Goal: Contribute content: Add original content to the website for others to see

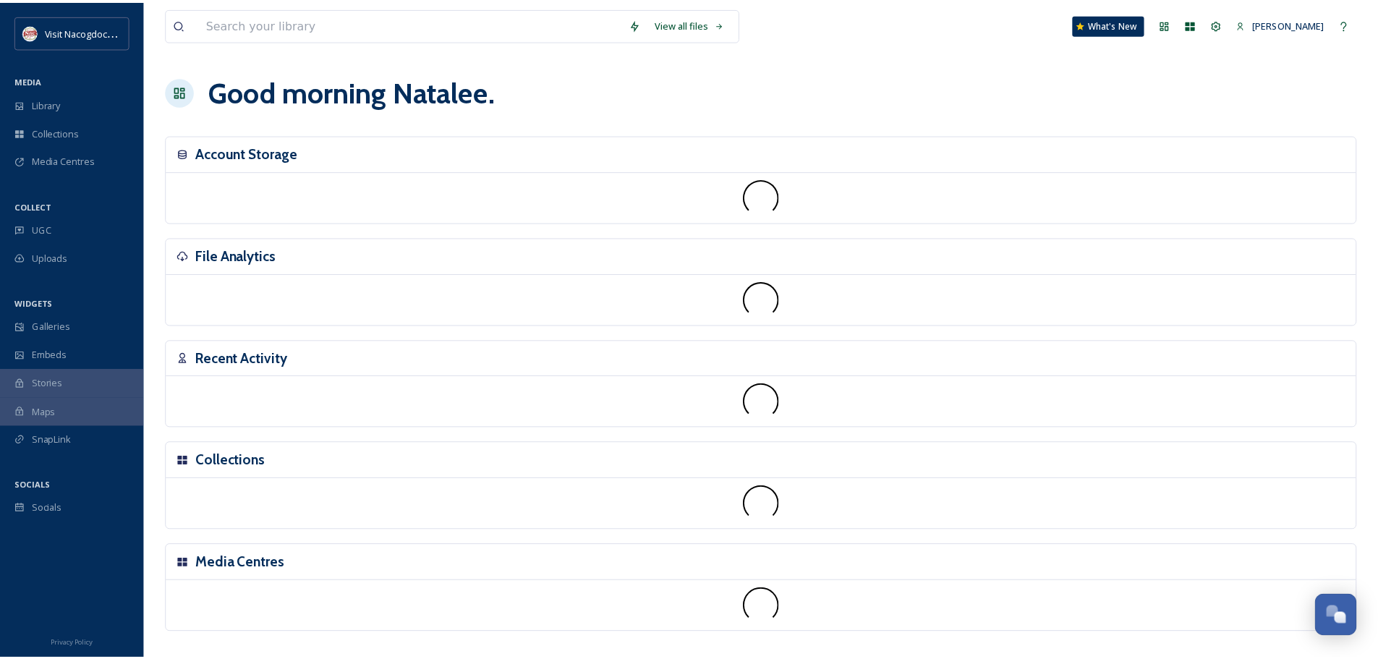
scroll to position [346, 0]
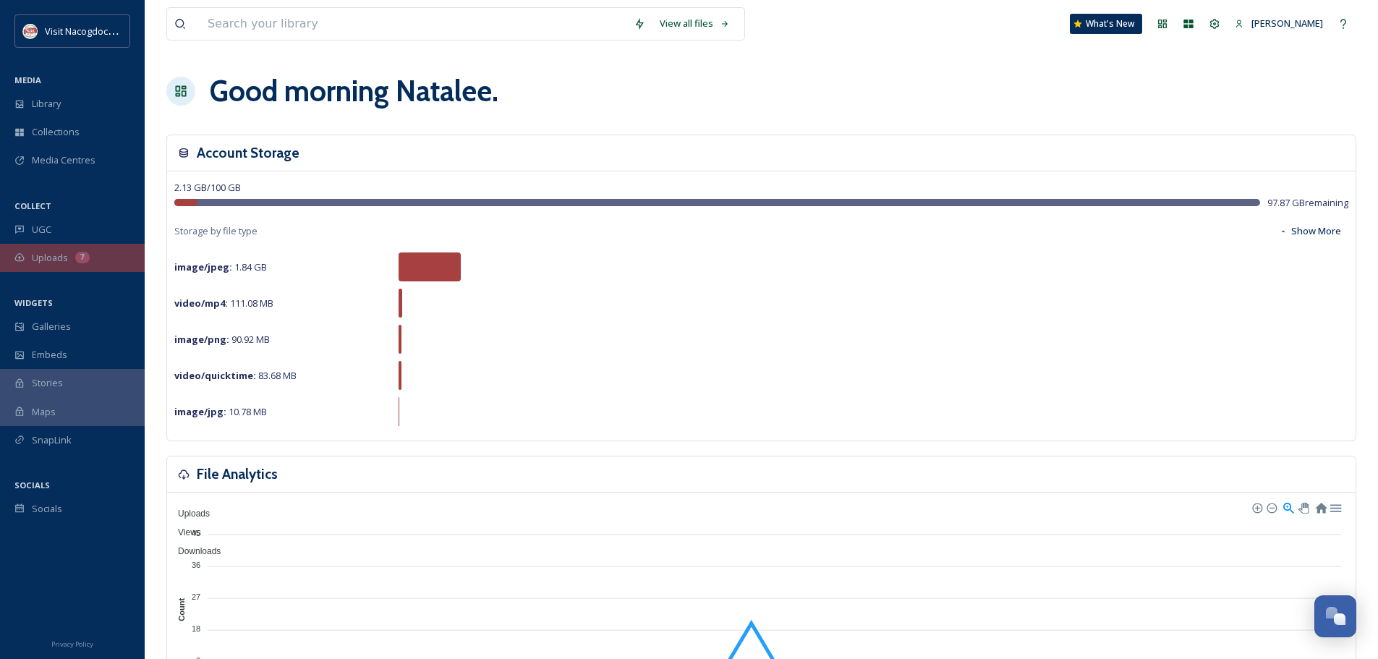
click at [29, 265] on div "Uploads 7" at bounding box center [72, 258] width 145 height 28
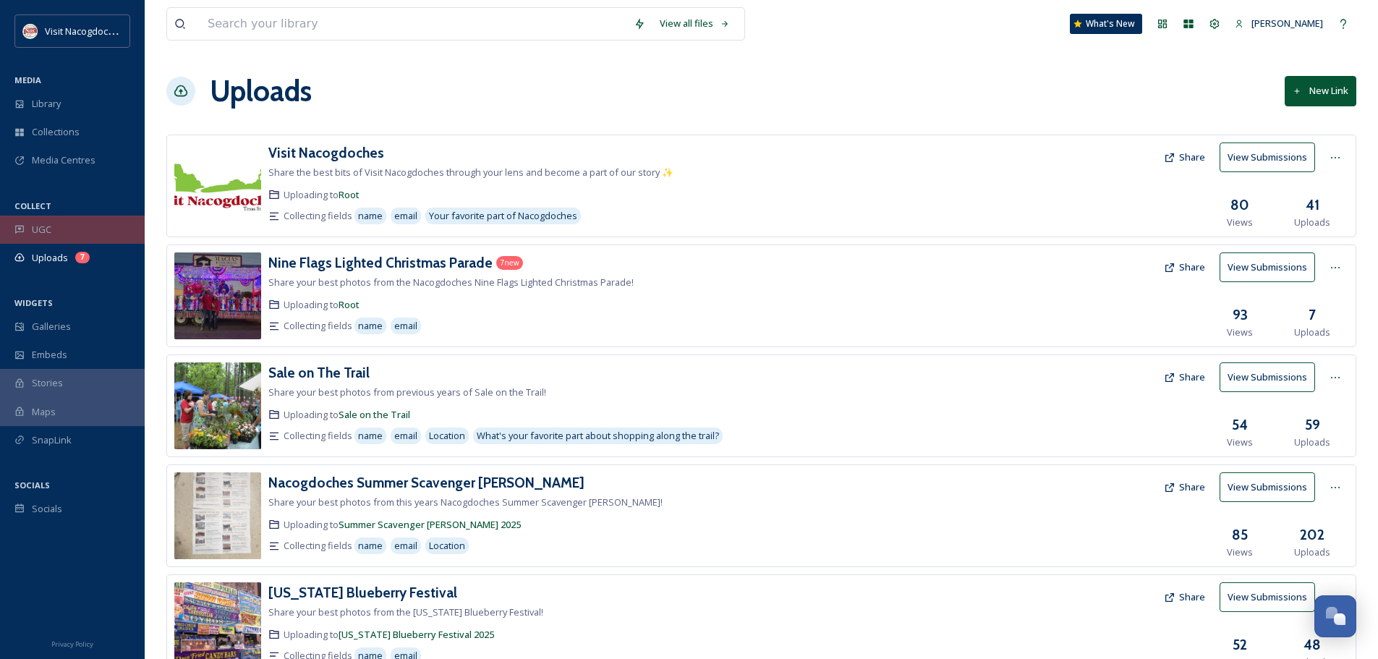
click at [43, 233] on span "UGC" at bounding box center [42, 230] width 20 height 14
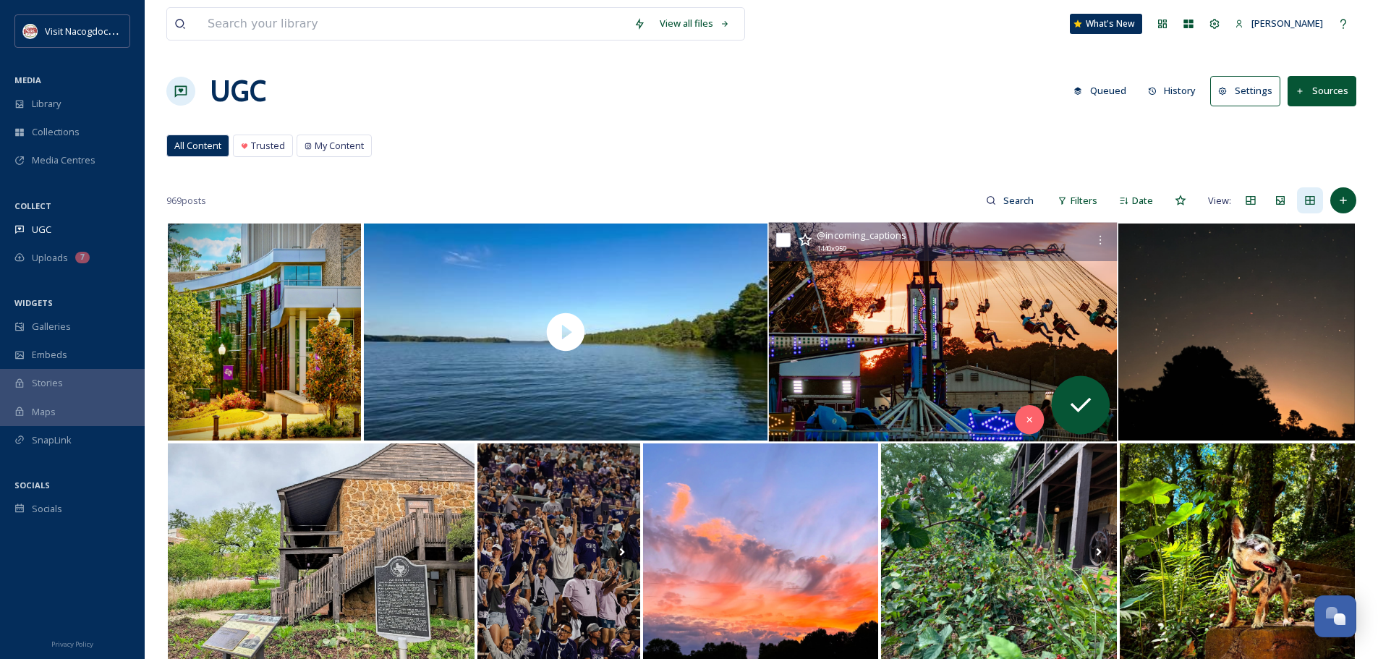
click at [930, 302] on img at bounding box center [943, 332] width 349 height 219
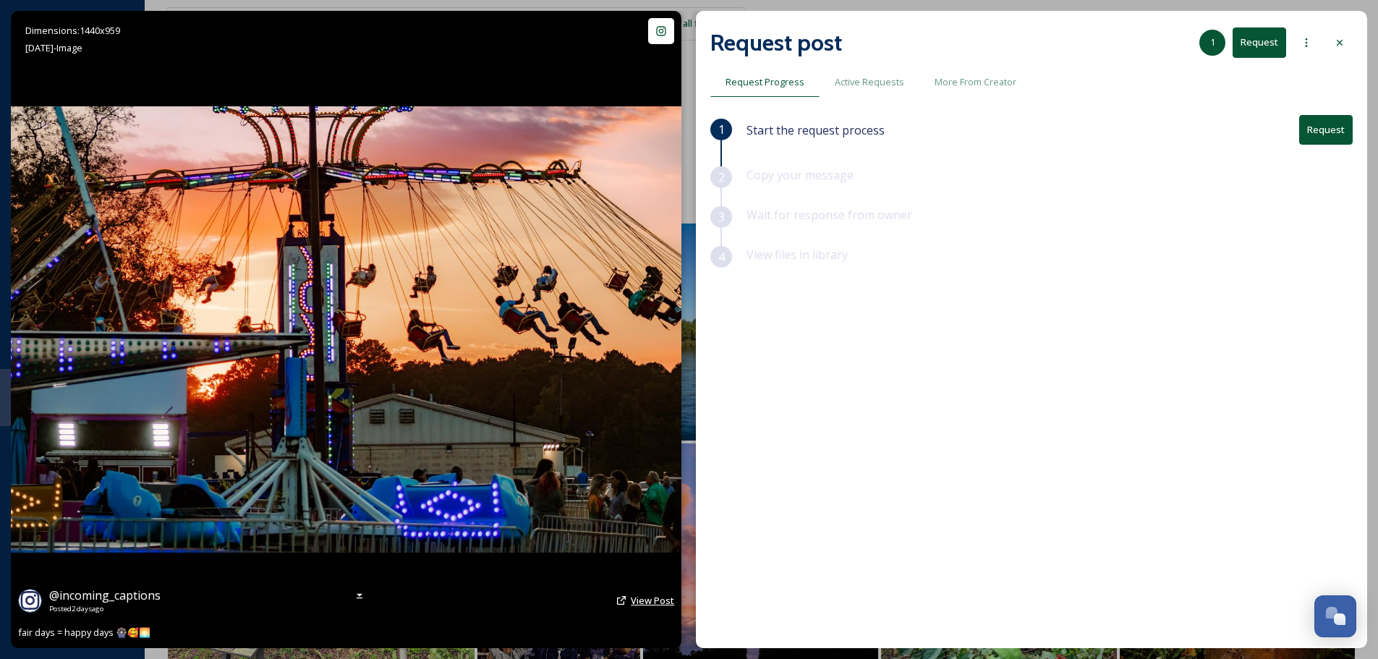
click at [645, 601] on span "View Post" at bounding box center [652, 600] width 43 height 13
click at [1346, 38] on div at bounding box center [1340, 43] width 26 height 26
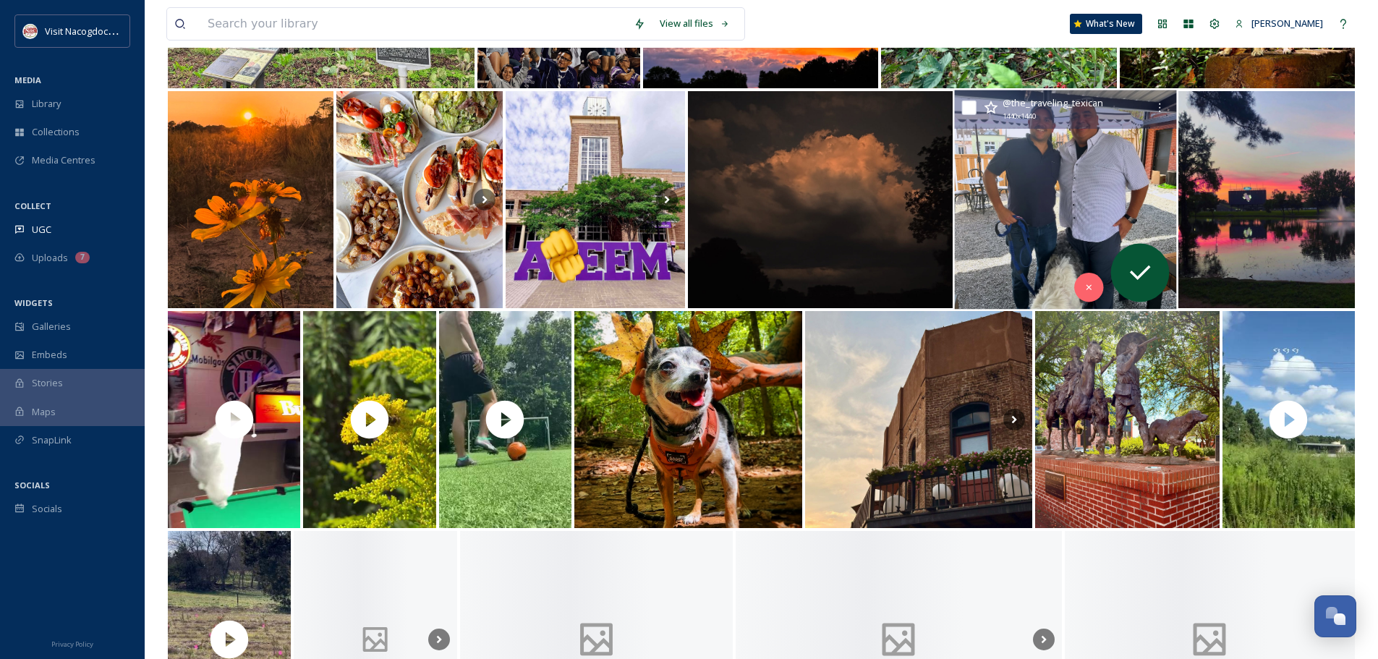
scroll to position [579, 0]
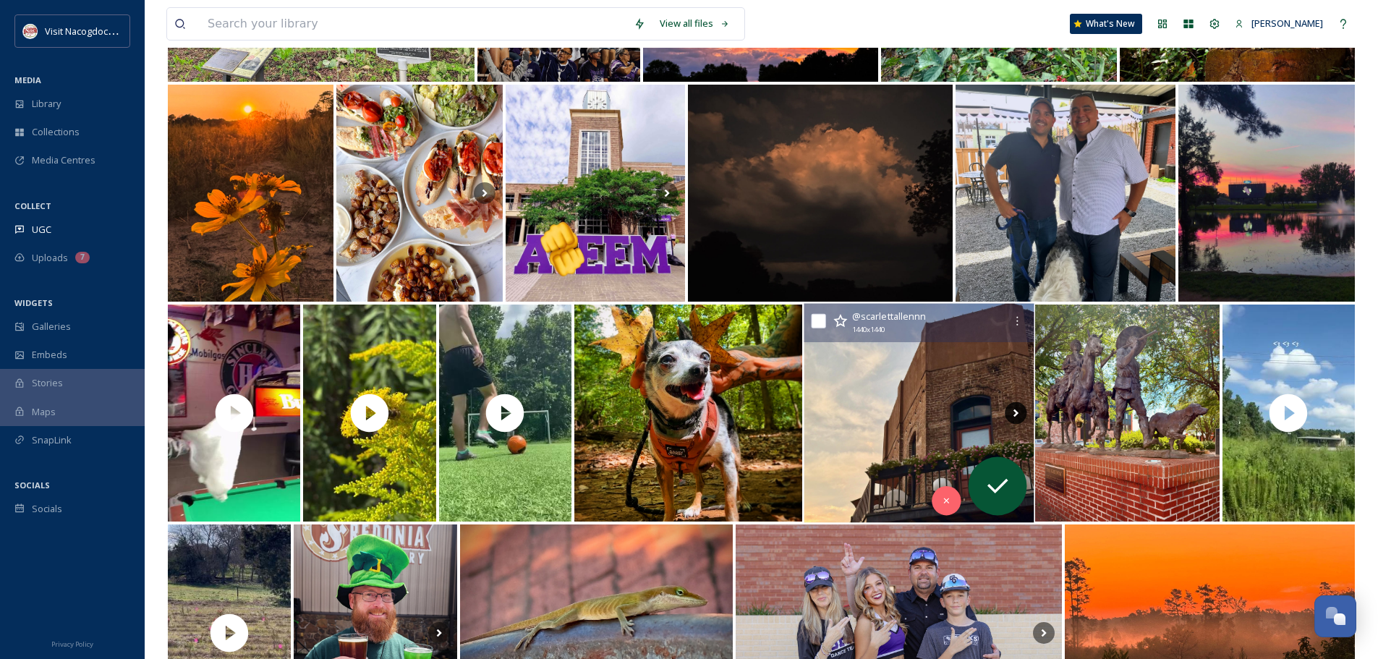
click at [1015, 415] on icon at bounding box center [1015, 414] width 5 height 8
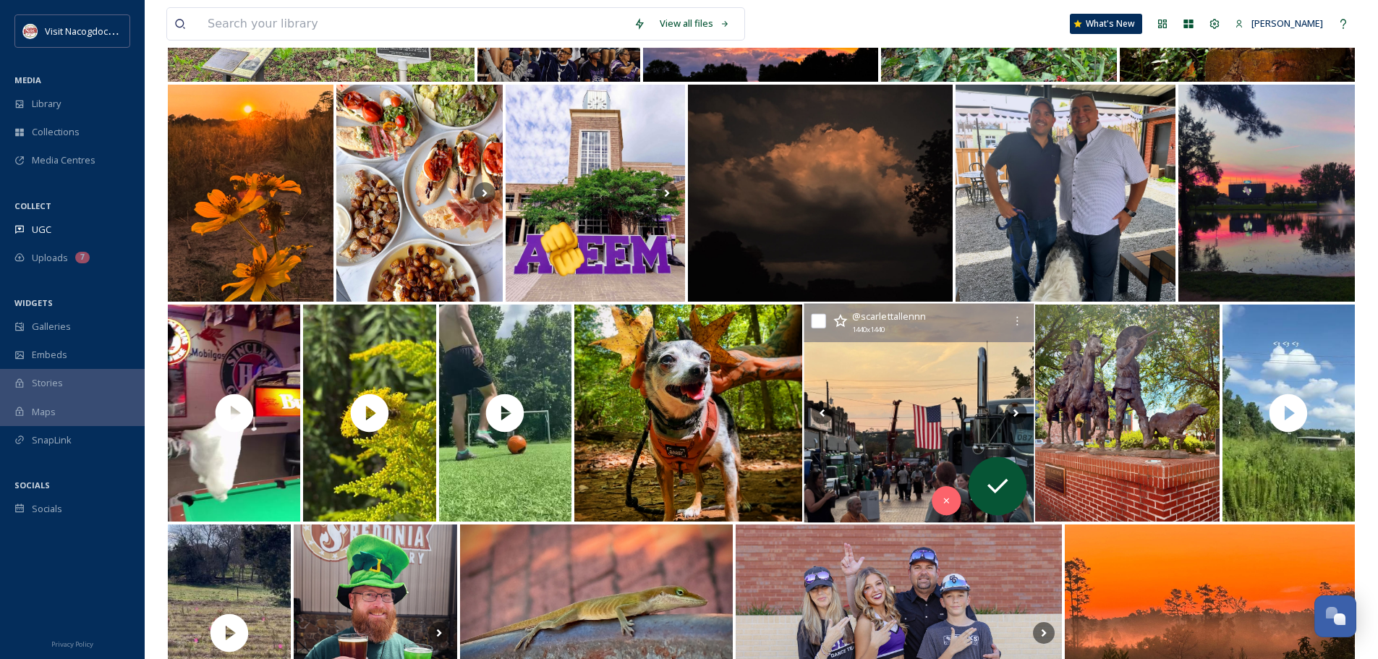
click at [971, 410] on img at bounding box center [919, 413] width 230 height 219
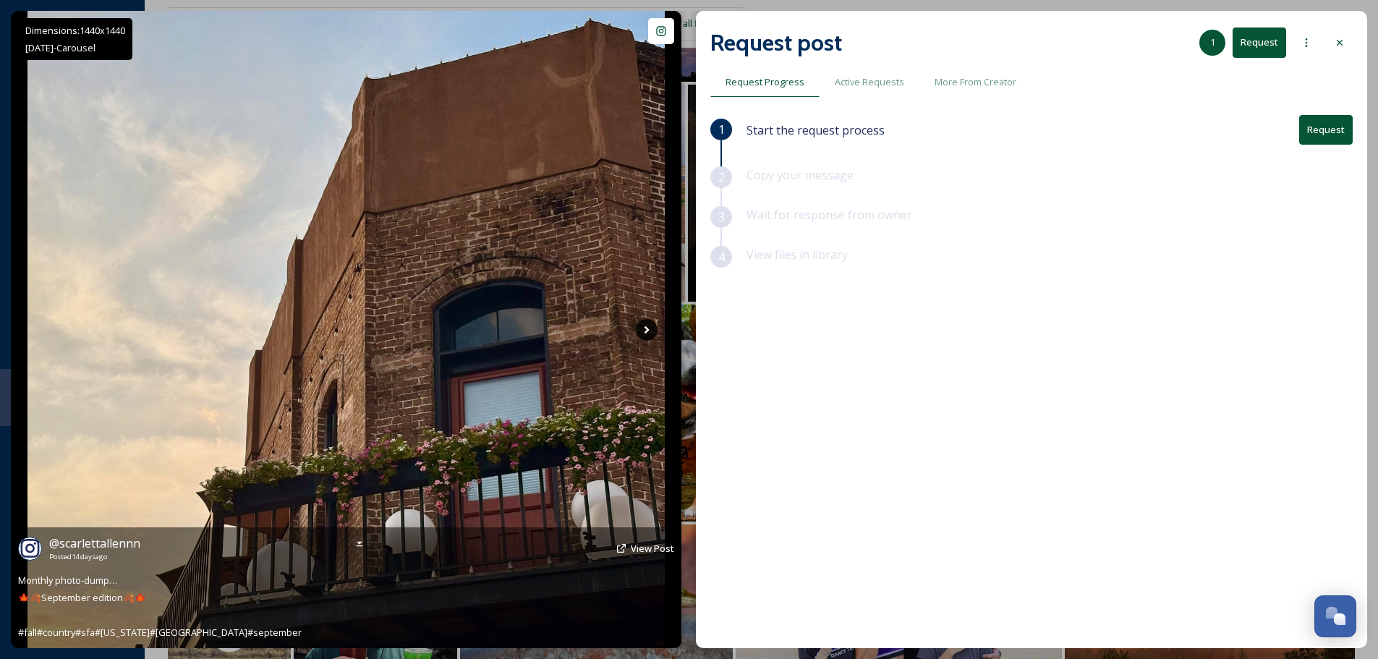
click at [652, 327] on icon at bounding box center [647, 330] width 22 height 22
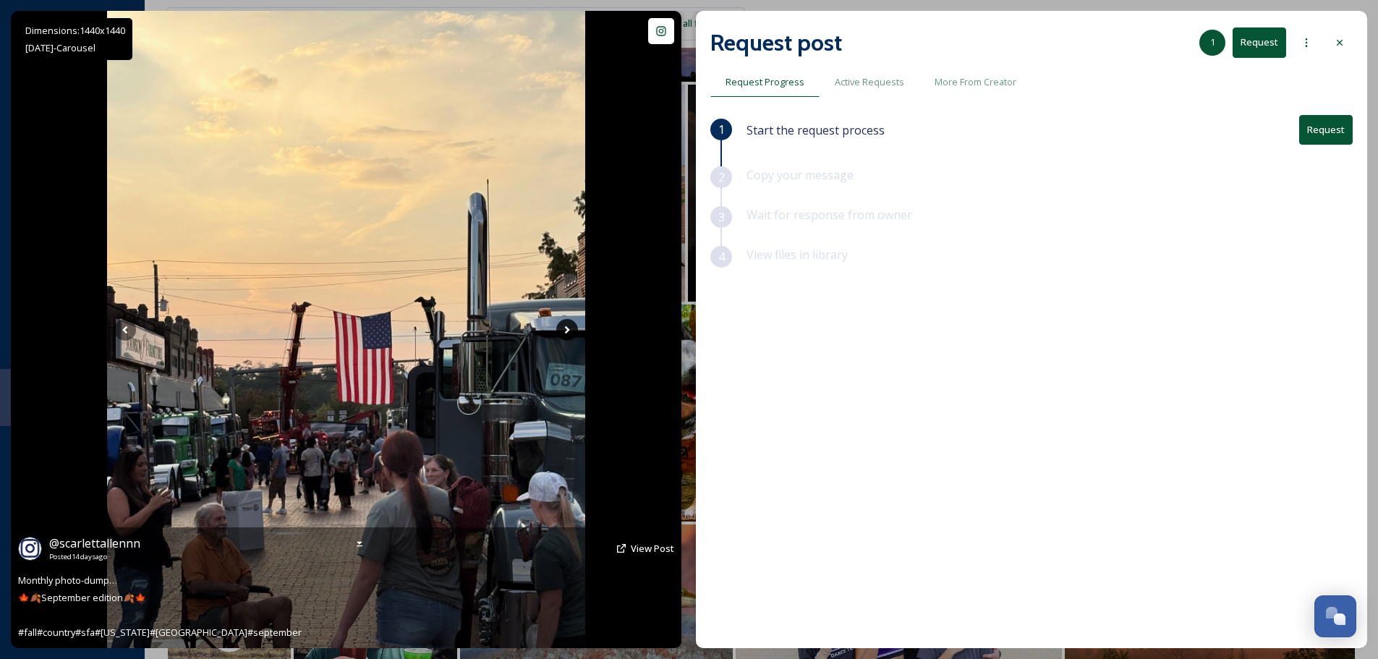
click at [652, 327] on div "Dimensions: 1440 x [DATE] - Carousel @ scarlettallennn Posted [DATE] View Post …" at bounding box center [346, 329] width 671 height 637
click at [564, 329] on icon at bounding box center [567, 330] width 22 height 22
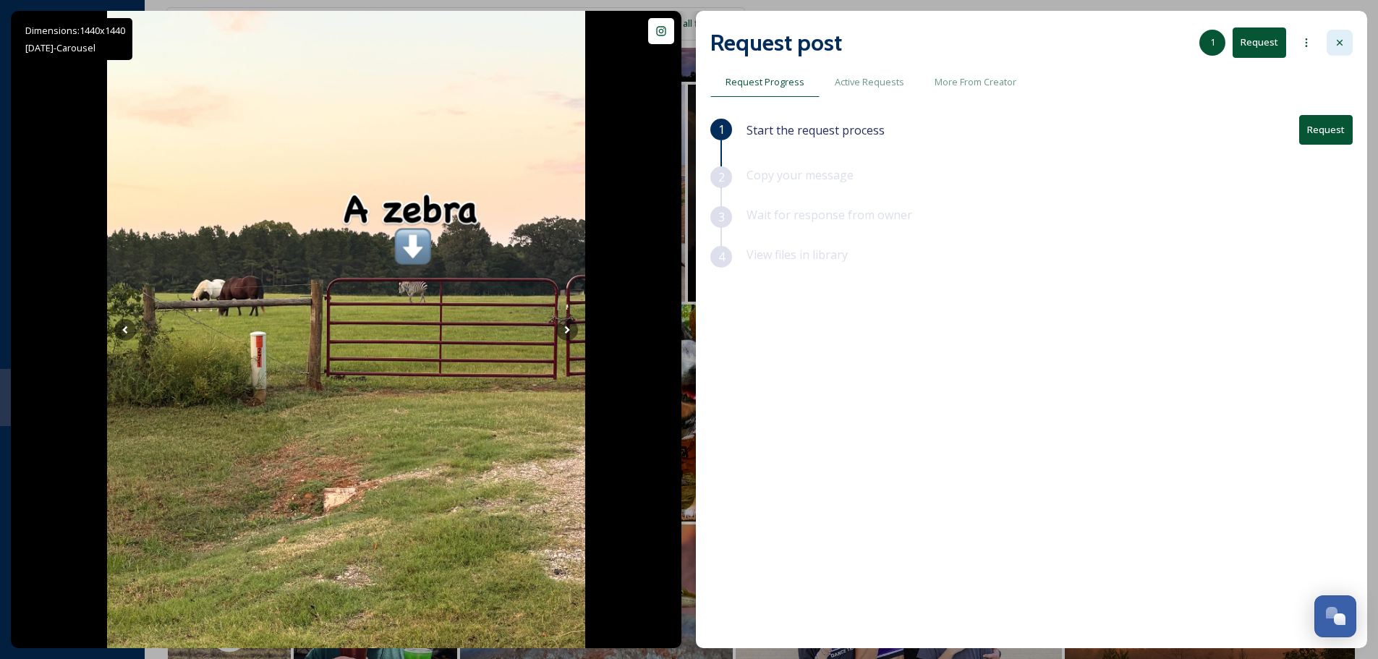
click at [1342, 39] on icon at bounding box center [1340, 43] width 12 height 12
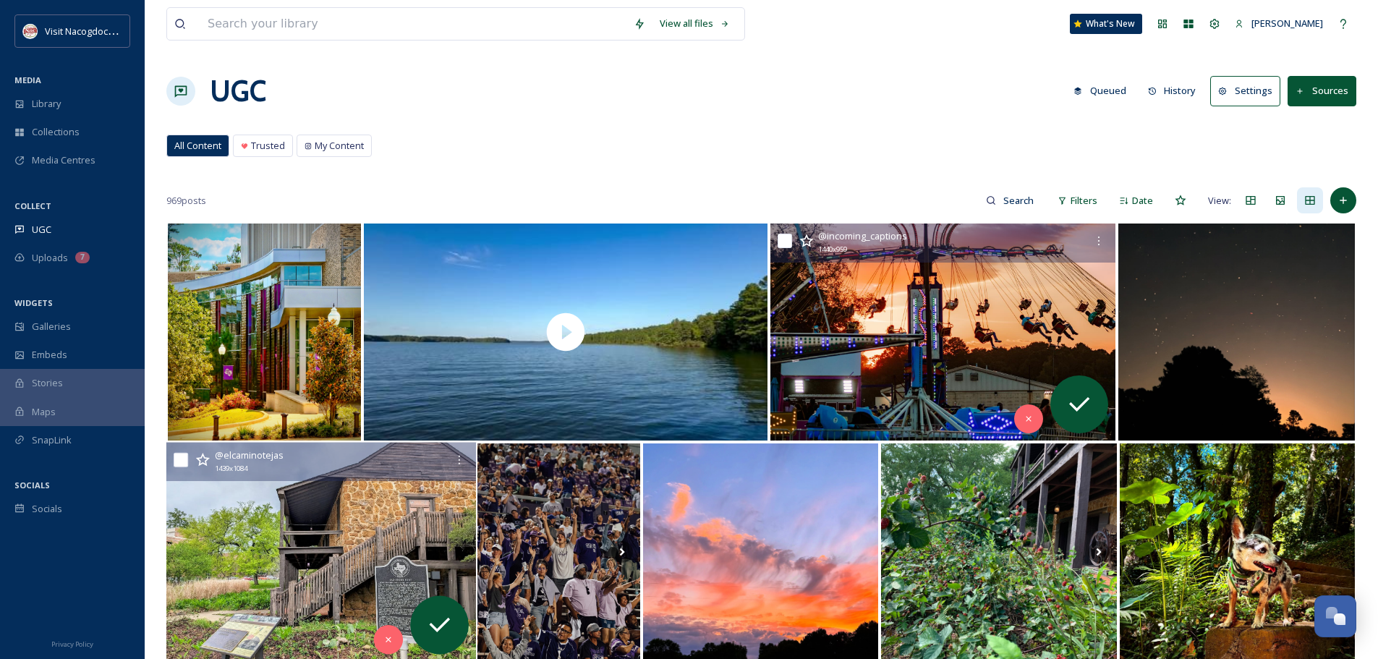
click at [242, 545] on img at bounding box center [321, 552] width 310 height 219
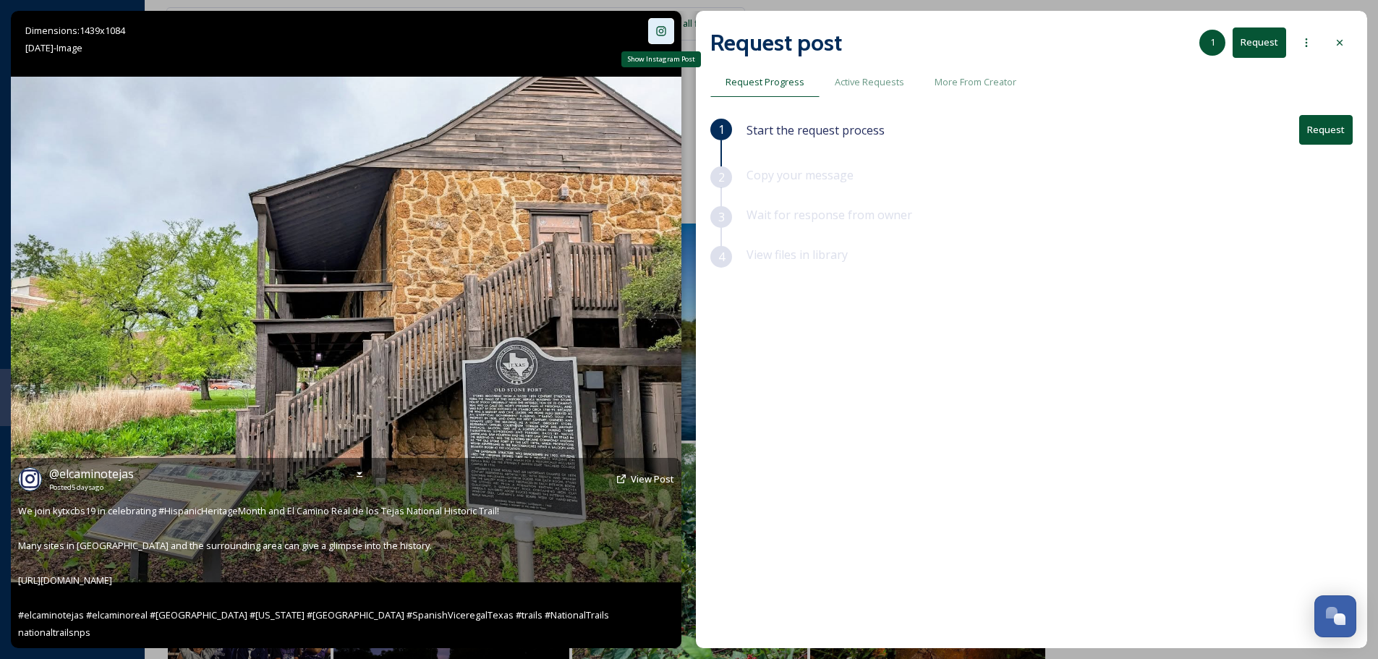
click at [669, 34] on div "Show Instagram Post" at bounding box center [661, 31] width 26 height 26
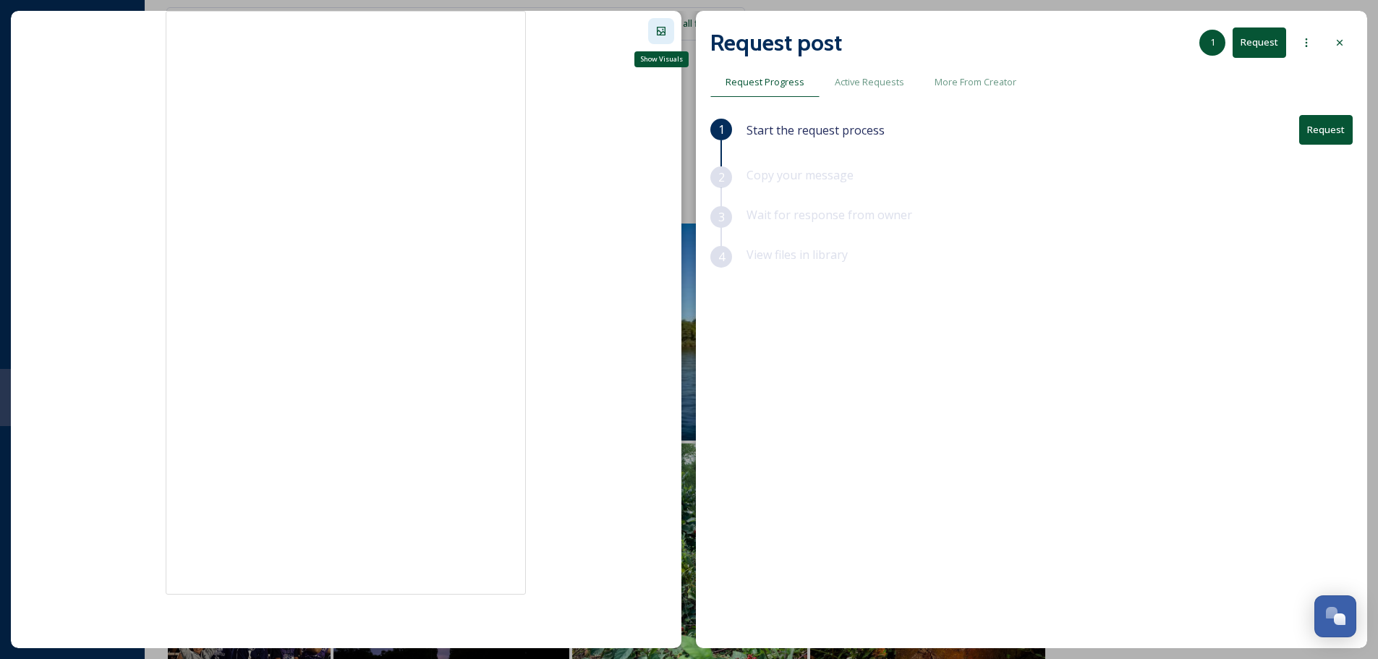
click at [660, 33] on icon at bounding box center [662, 31] width 12 height 12
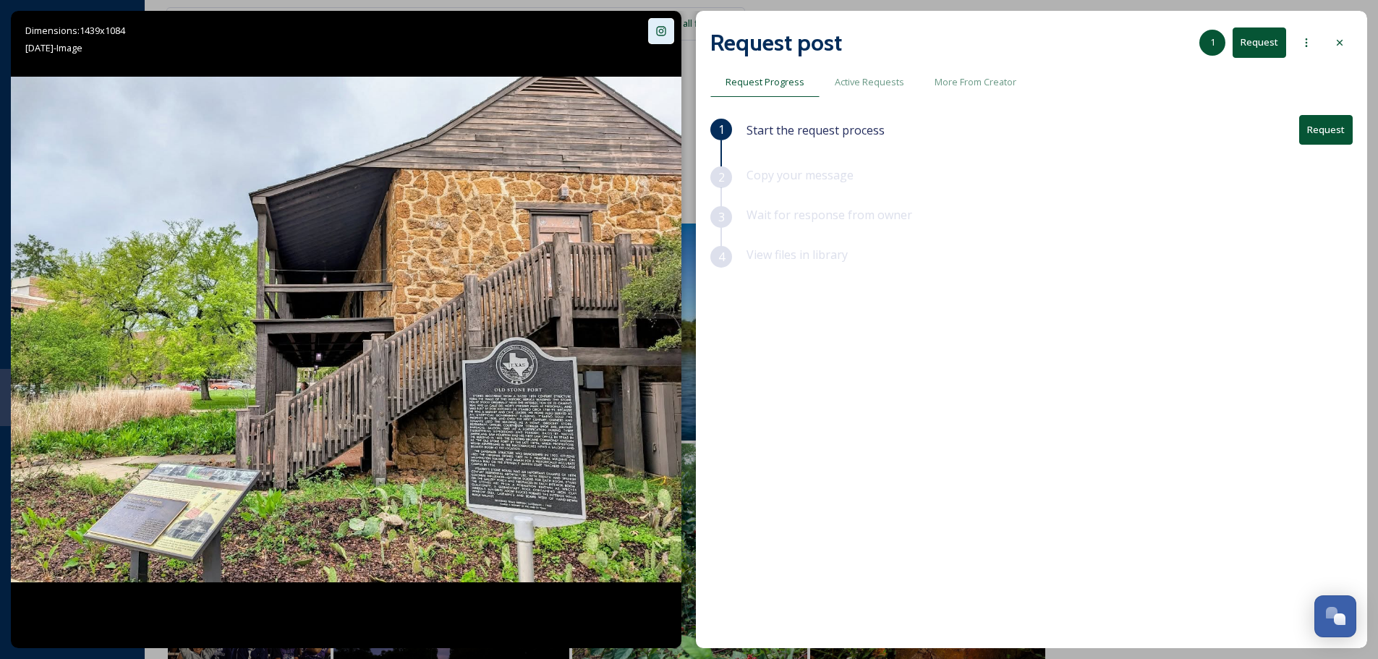
click at [1343, 137] on button "Request" at bounding box center [1327, 130] width 54 height 30
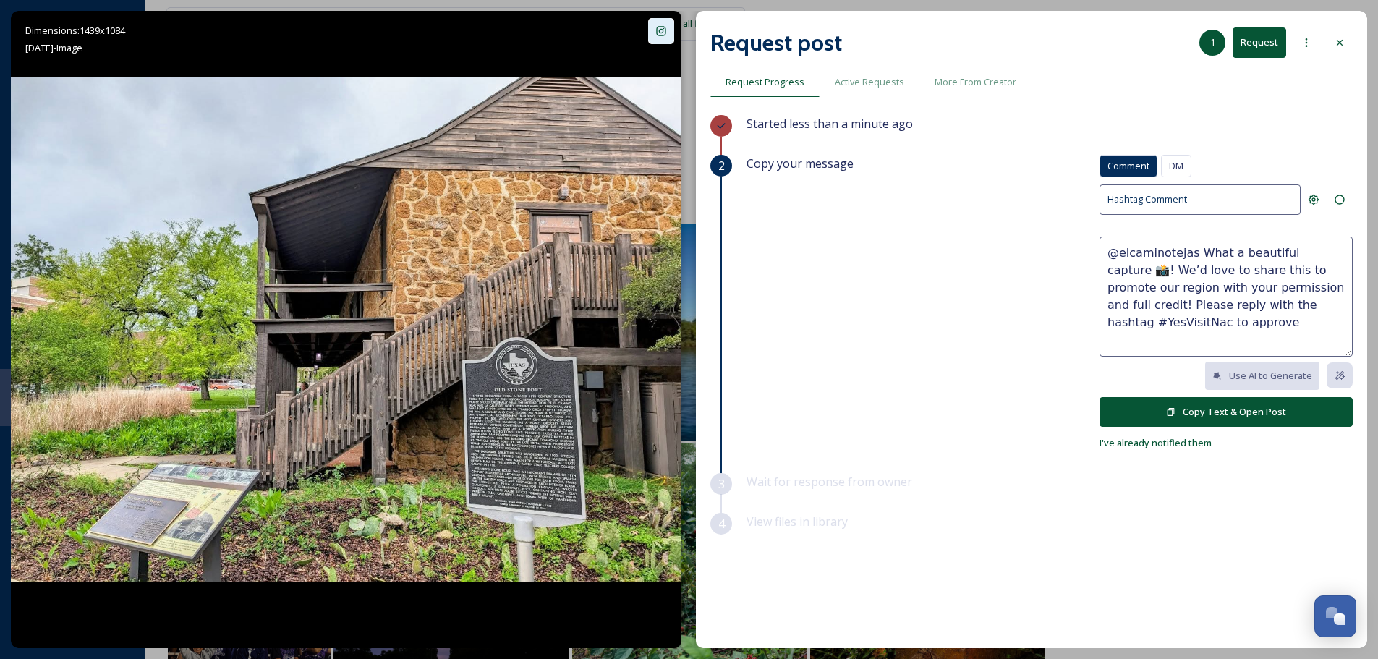
drag, startPoint x: 1344, startPoint y: 271, endPoint x: 1289, endPoint y: 270, distance: 55.0
click at [1289, 270] on textarea "@elcaminotejas What a beautiful capture 📸! We’d love to share this to promote o…" at bounding box center [1226, 297] width 253 height 120
click at [1169, 344] on textarea "@elcaminotejas What a beautiful capture 📸! We’d love to share this to promote t…" at bounding box center [1226, 297] width 253 height 120
click at [1164, 309] on textarea "@elcaminotejas What a beautiful capture 📸! We’d love to share this to promote t…" at bounding box center [1226, 297] width 253 height 120
type textarea "@elcaminotejas What a beautiful capture 📸! We’d love to share this to promote t…"
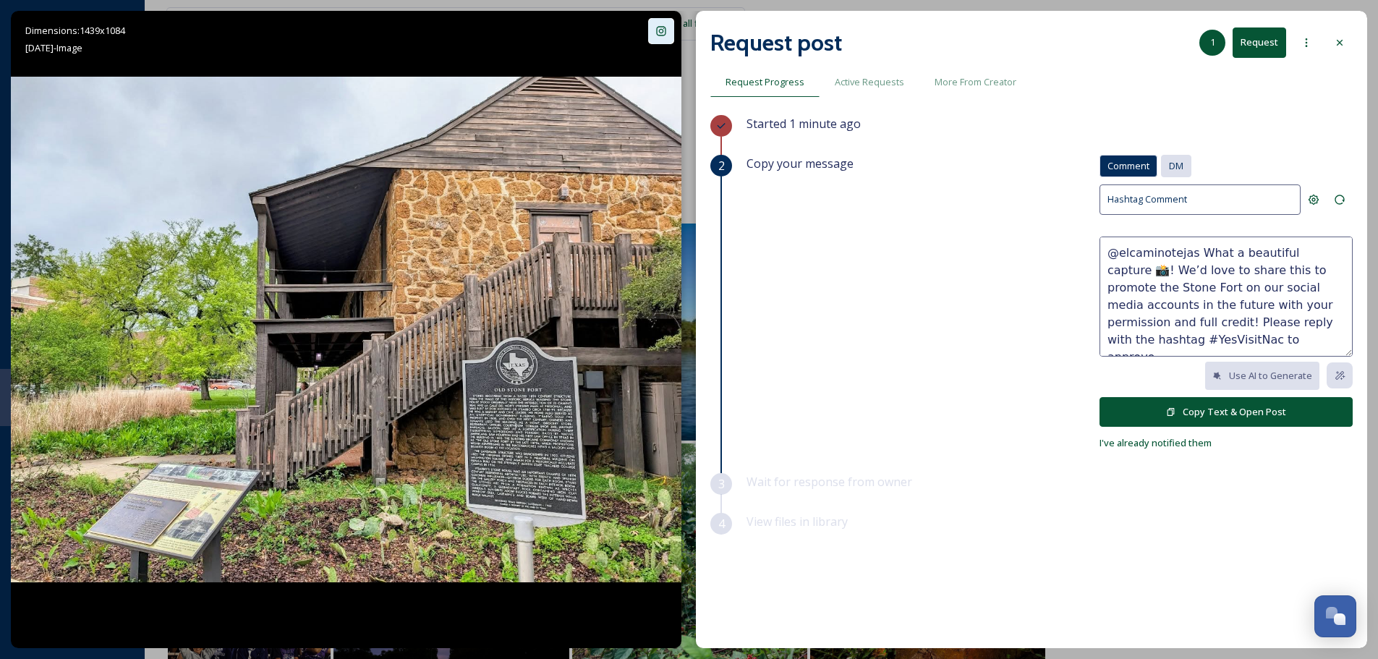
click at [1175, 169] on span "DM" at bounding box center [1176, 166] width 14 height 14
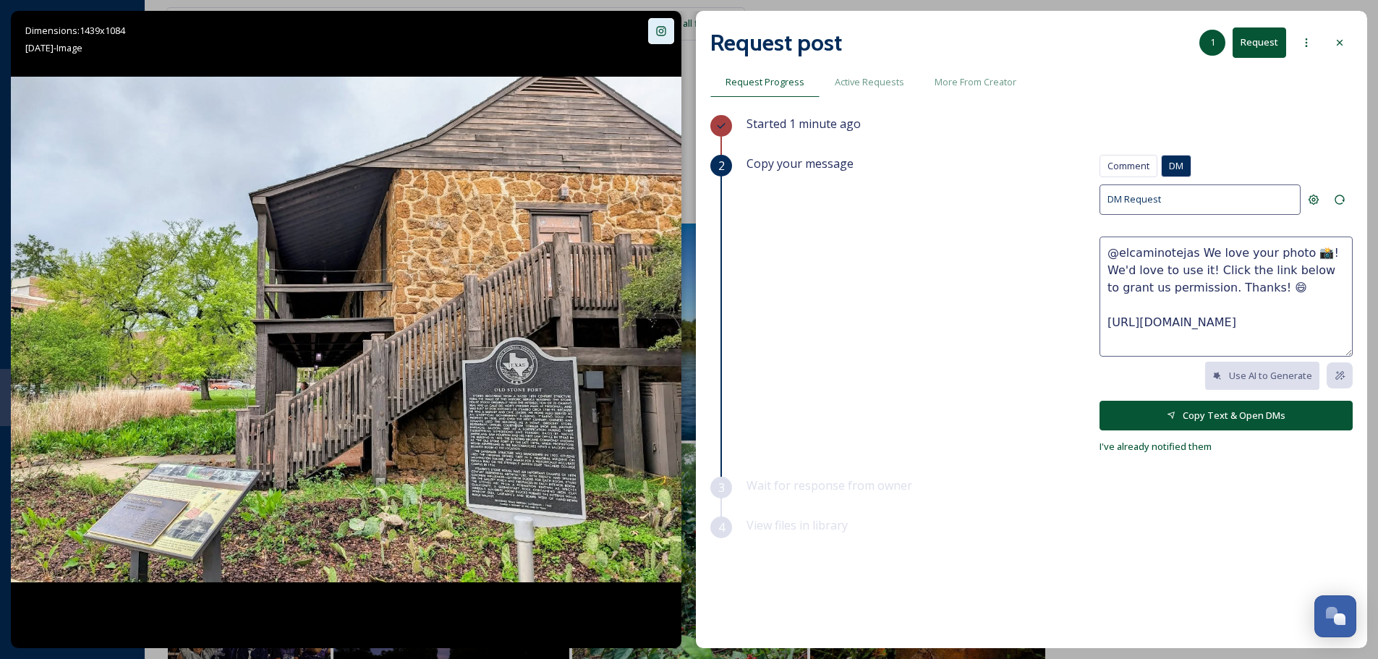
click at [1171, 268] on textarea "@elcaminotejas We love your photo 📸! We'd love to use it! Click the link below …" at bounding box center [1226, 297] width 253 height 120
click at [1321, 300] on textarea "@elcaminotejas We love your photo 📸! We'd love to use it on our social media ac…" at bounding box center [1226, 297] width 253 height 120
click at [1160, 290] on textarea "@elcaminotejas We love your photo 📸! We'd love to use it on our social media ac…" at bounding box center [1226, 297] width 253 height 120
type textarea "@elcaminotejas We love your photo 📸! We'd love to use it on our social media ac…"
click at [1177, 415] on icon at bounding box center [1171, 415] width 9 height 9
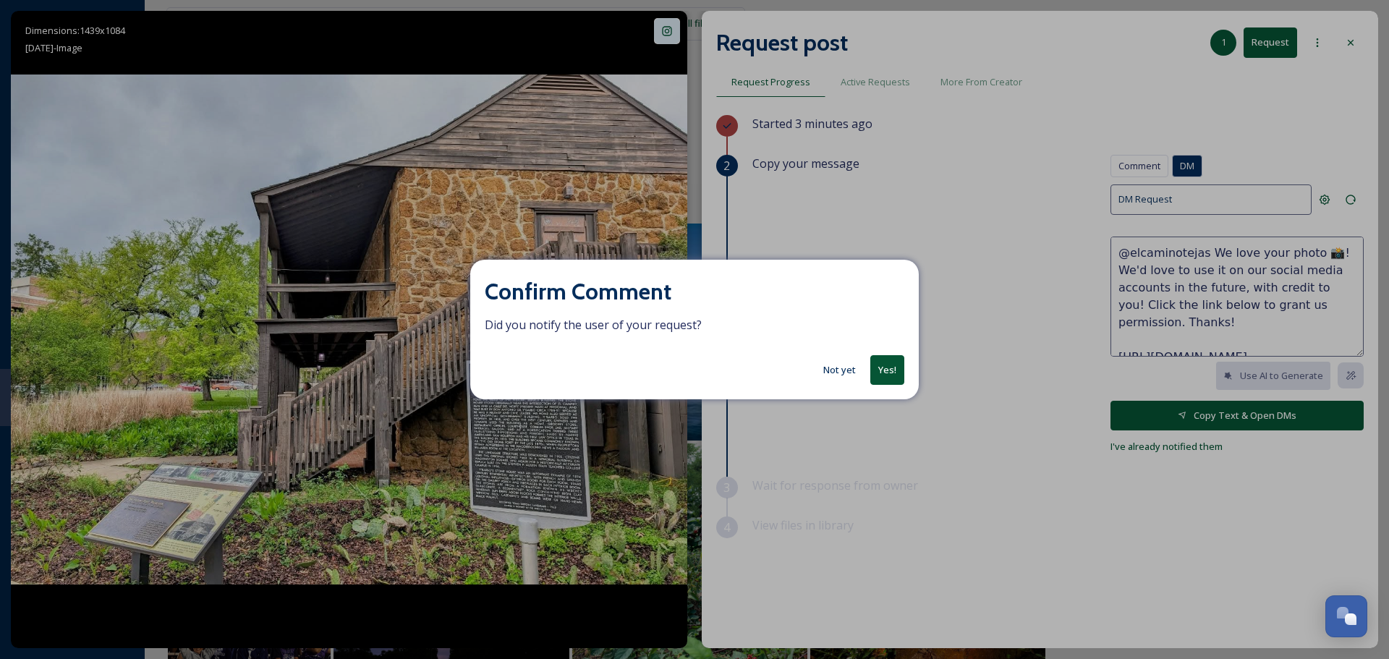
click at [892, 363] on button "Yes!" at bounding box center [887, 370] width 34 height 30
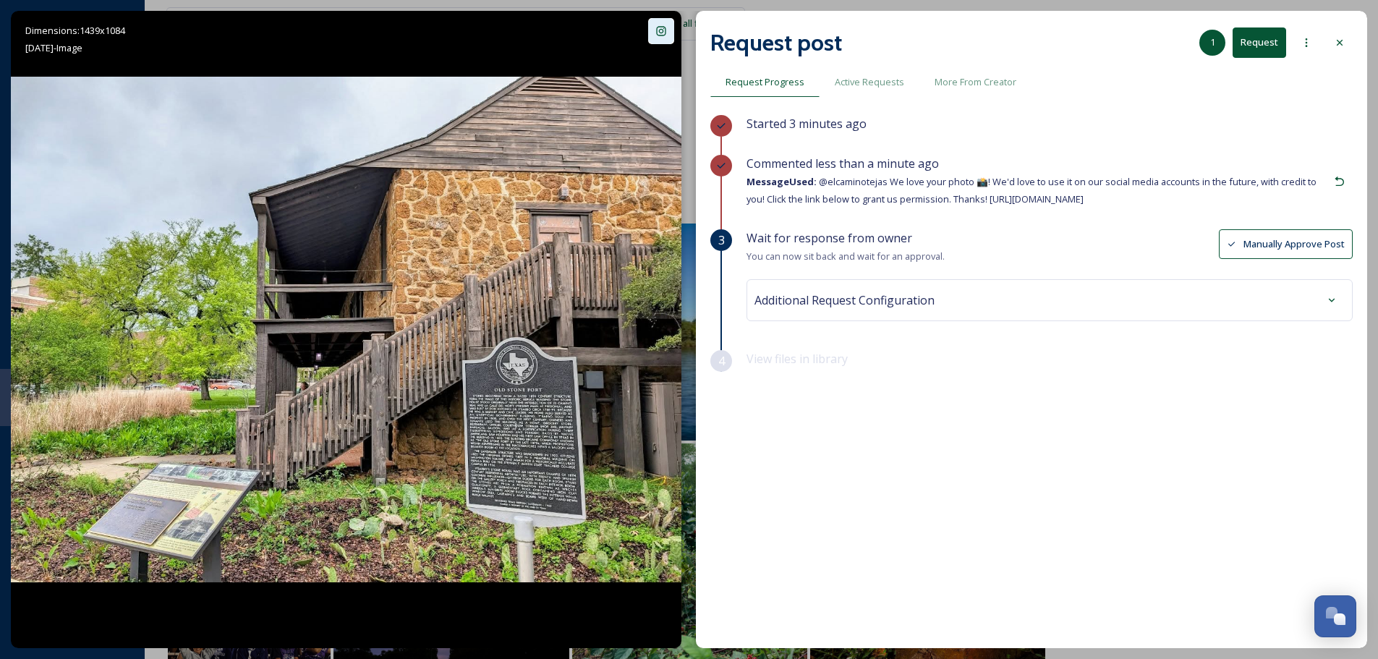
click at [891, 287] on div "Additional Request Configuration" at bounding box center [1050, 300] width 590 height 26
click at [1302, 297] on div "Additional Request Configuration" at bounding box center [1050, 300] width 590 height 26
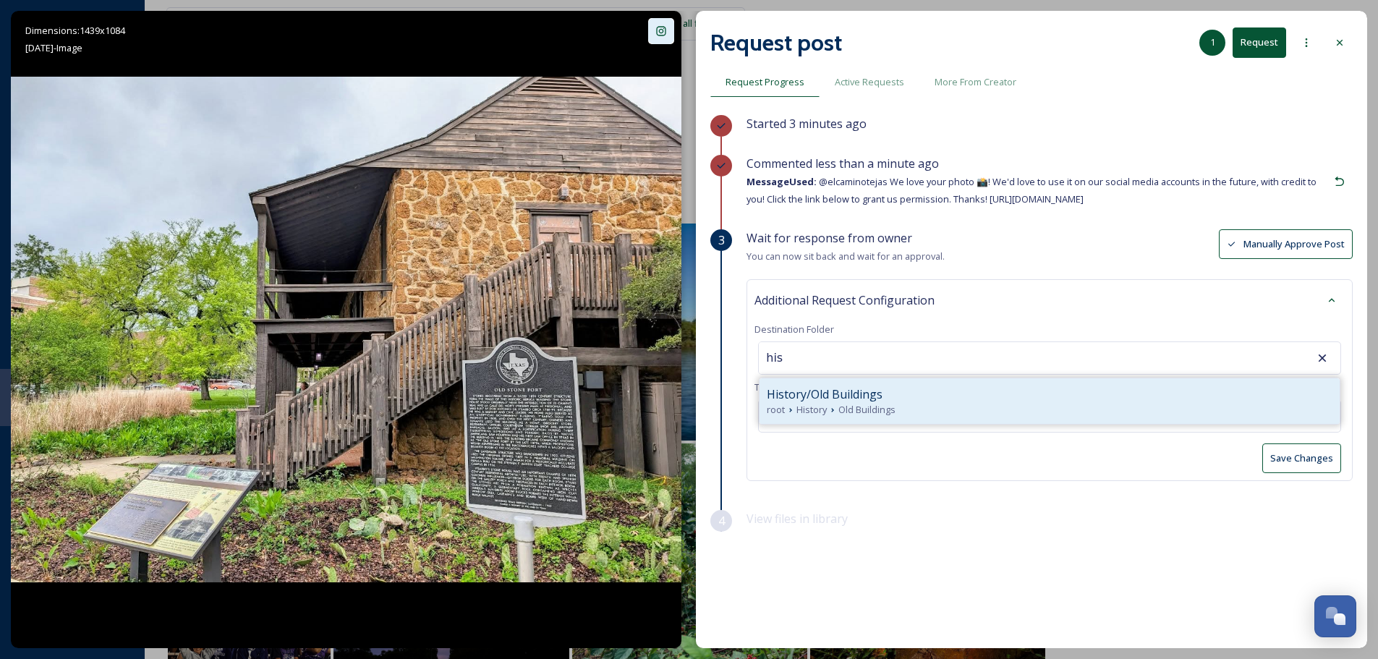
click at [805, 392] on span "History/Old Buildings" at bounding box center [825, 394] width 116 height 17
type input "History/Old Buildings"
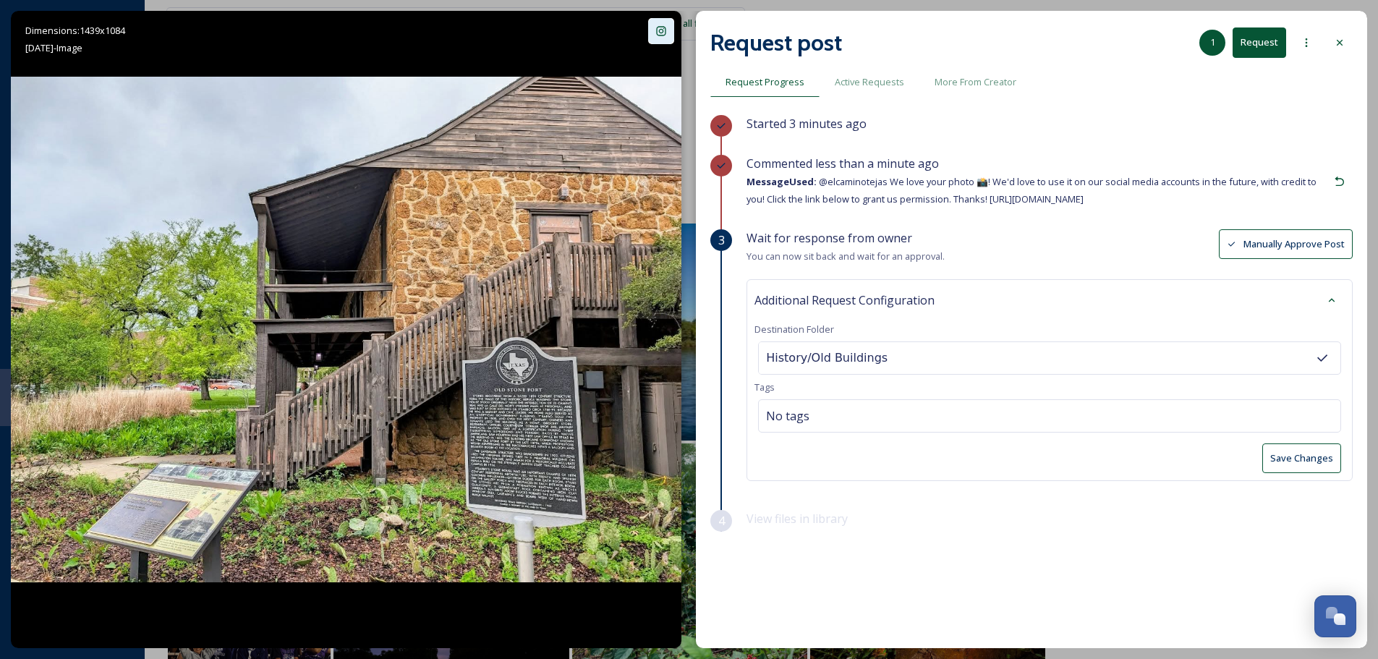
click at [1289, 467] on button "Save Changes" at bounding box center [1302, 459] width 79 height 30
click at [1338, 39] on icon at bounding box center [1340, 43] width 12 height 12
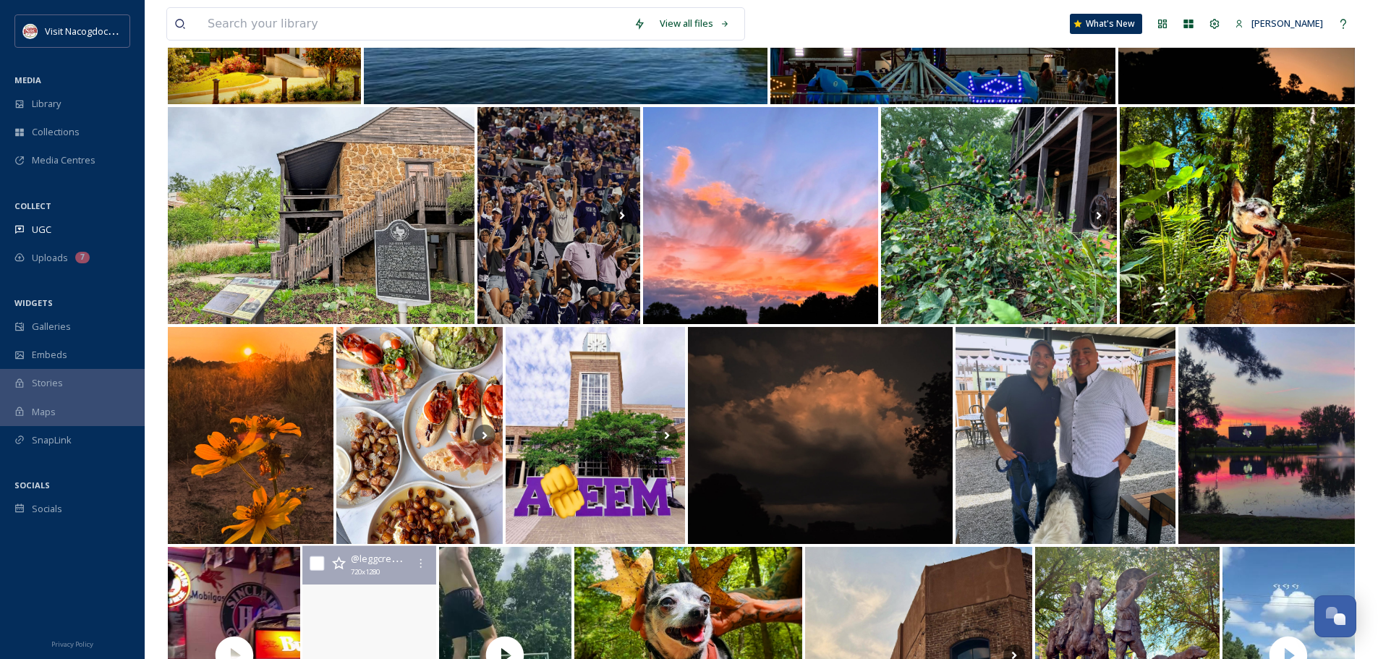
scroll to position [145, 0]
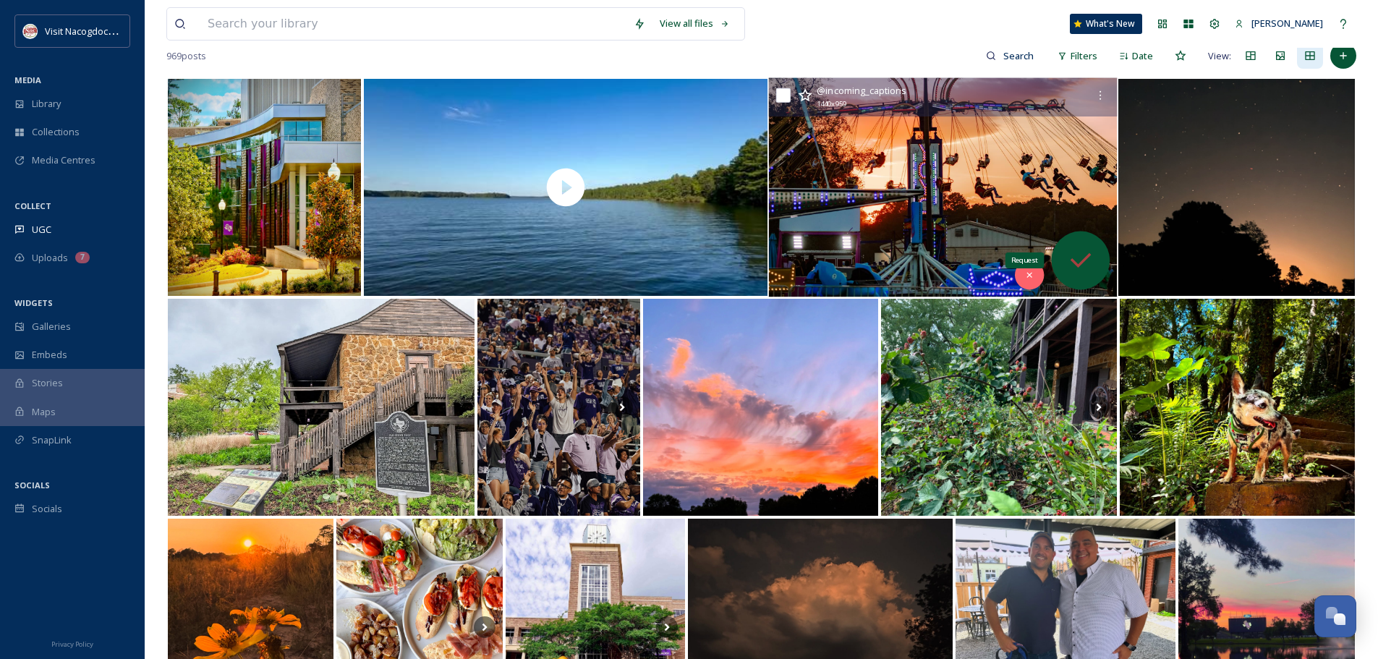
click at [1088, 266] on icon at bounding box center [1081, 260] width 29 height 29
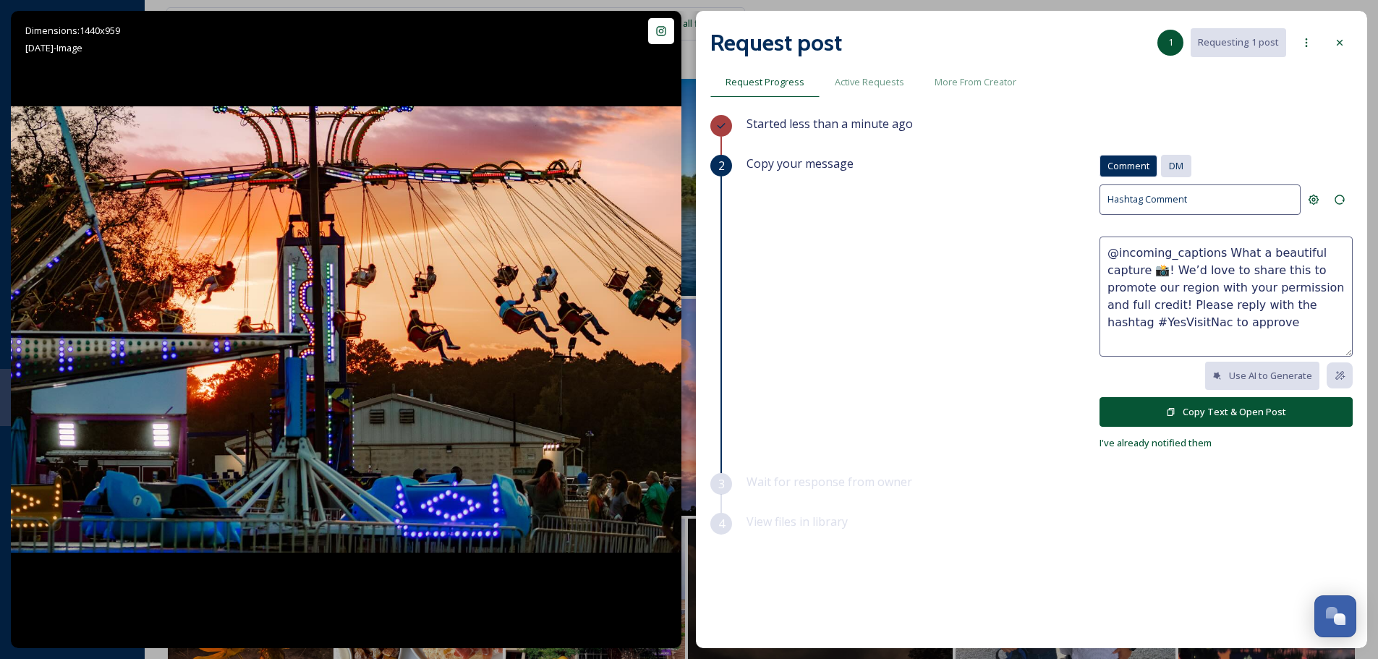
click at [1174, 166] on span "DM" at bounding box center [1176, 166] width 14 height 14
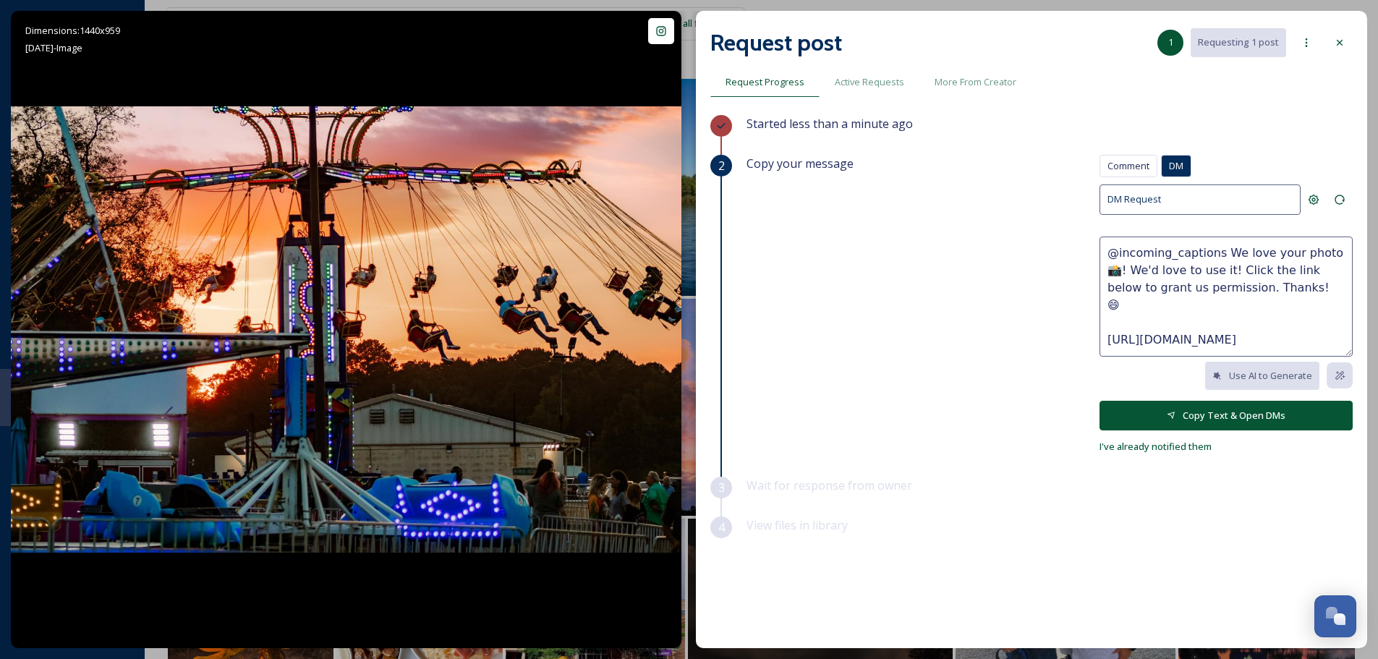
click at [1203, 274] on textarea "@incoming_captions We love your photo 📸! We'd love to use it! Click the link be…" at bounding box center [1226, 297] width 253 height 120
click at [1129, 287] on textarea "@incoming_captions We love your photo 📸! We'd love to use it to promote the fai…" at bounding box center [1226, 297] width 253 height 120
click at [1323, 295] on textarea "@incoming_captions We love your photo 📸! We'd love to use it to promote the fai…" at bounding box center [1226, 297] width 253 height 120
click at [1329, 302] on textarea "@incoming_captions We love your photo 📸! We'd love to use it to promote the fai…" at bounding box center [1226, 297] width 253 height 120
click at [1276, 288] on textarea "@incoming_captions We love your photo 📸! We'd love to use it to promote the fai…" at bounding box center [1226, 297] width 253 height 120
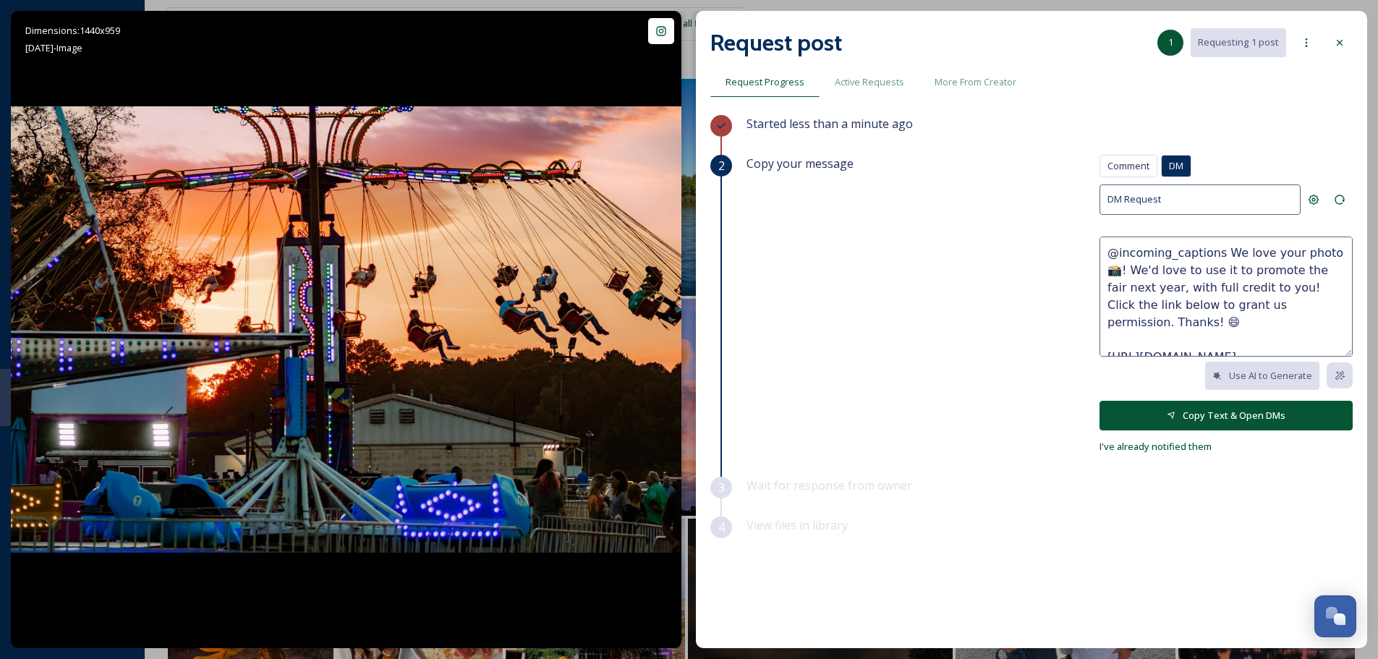
click at [1308, 273] on textarea "@incoming_captions We love your photo 📸! We'd love to use it to promote the fai…" at bounding box center [1226, 297] width 253 height 120
click at [1286, 331] on textarea "@incoming_captions We love your photo 📸! We'd love to use it to promote the fai…" at bounding box center [1226, 297] width 253 height 120
click at [1283, 334] on textarea "@incoming_captions We love your photo 📸! We'd love to use it to promote the fai…" at bounding box center [1226, 297] width 253 height 120
click at [1274, 318] on textarea "@incoming_captions We love your photo 📸! We'd love to use it to promote the fai…" at bounding box center [1226, 297] width 253 height 120
click at [1308, 305] on textarea "@incoming_captions We love your photo 📸! We'd love to use it to promote the fai…" at bounding box center [1226, 297] width 253 height 120
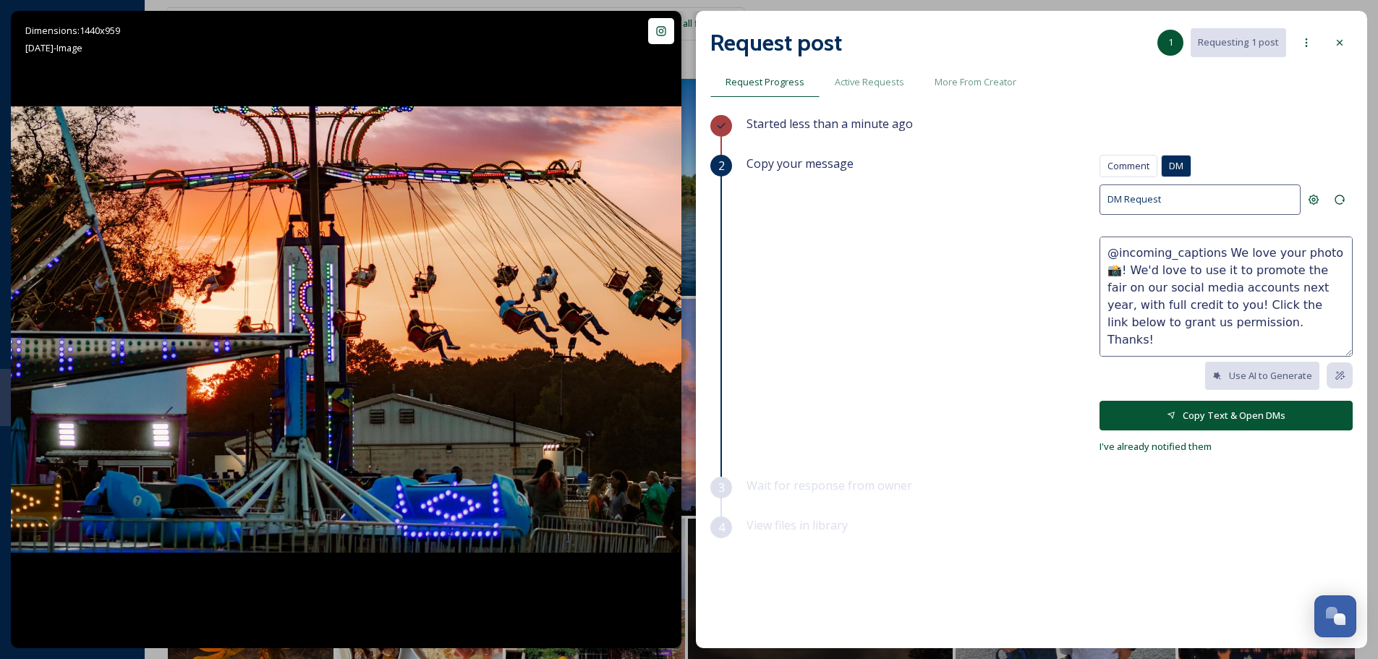
drag, startPoint x: 1289, startPoint y: 320, endPoint x: 1234, endPoint y: 243, distance: 94.0
click at [1220, 253] on textarea "@incoming_captions We love your photo 📸! We'd love to use it to promote the fai…" at bounding box center [1226, 297] width 253 height 120
type textarea "@incoming_captions We love your photo 📸! We'd love to use it to promote the fai…"
click at [1166, 424] on button "Copy Text & Open DMs" at bounding box center [1226, 416] width 253 height 30
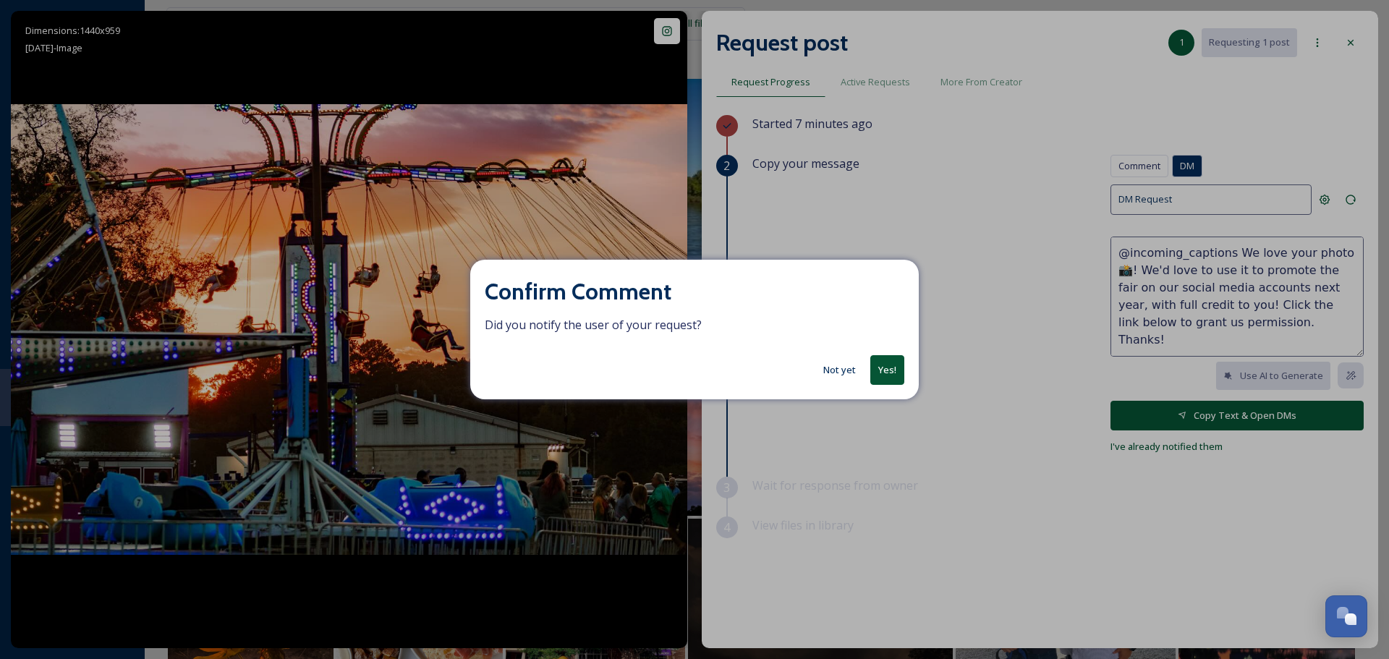
click at [886, 363] on button "Yes!" at bounding box center [887, 370] width 34 height 30
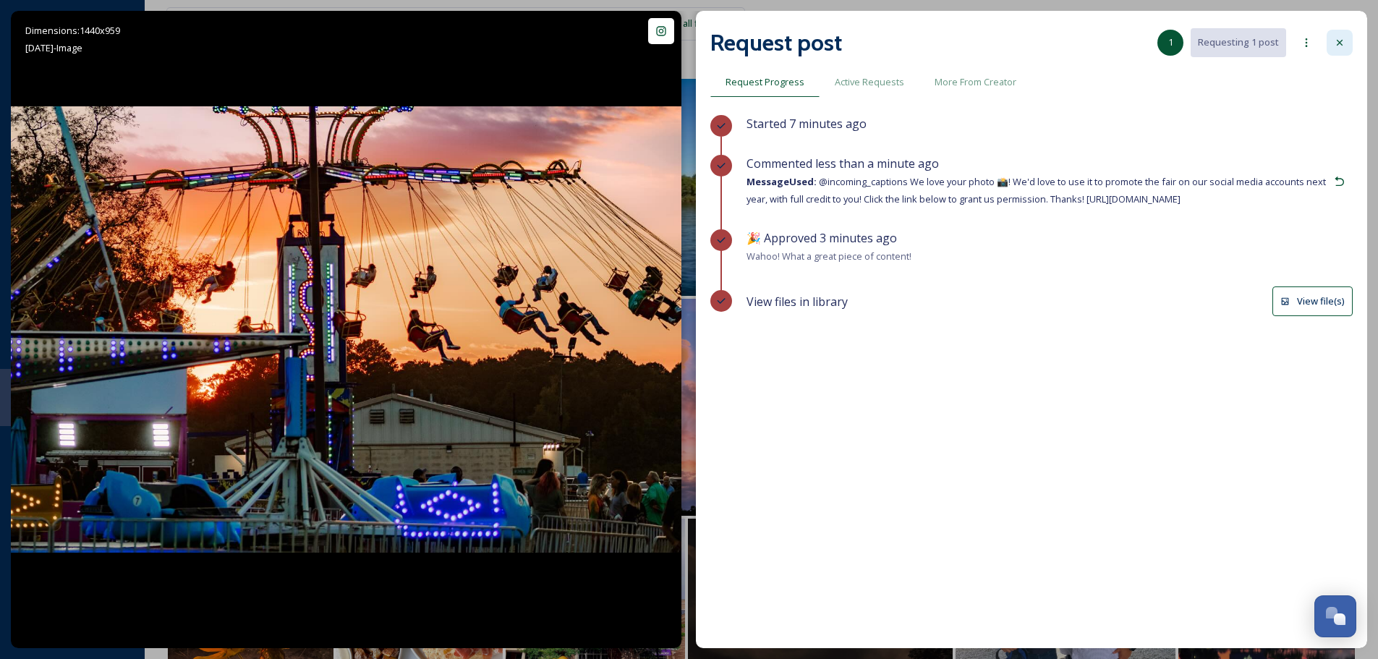
click at [1344, 39] on icon at bounding box center [1340, 43] width 12 height 12
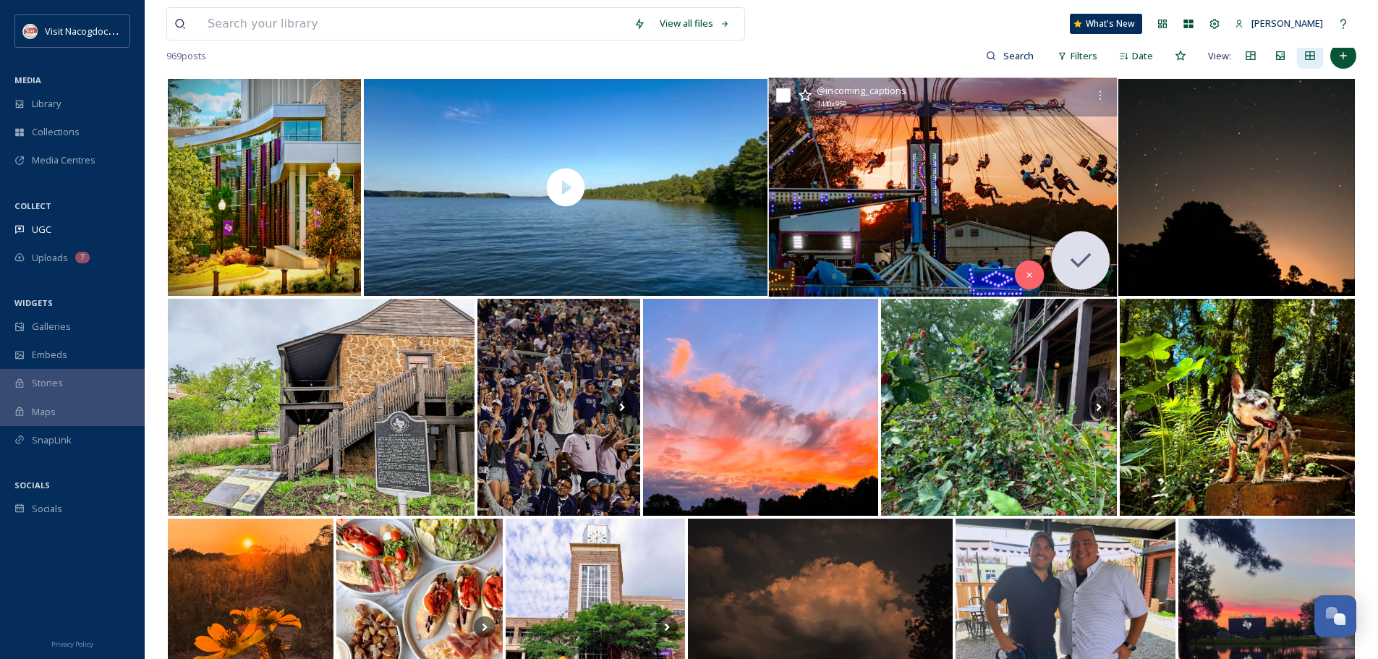
click at [980, 144] on img at bounding box center [943, 187] width 349 height 219
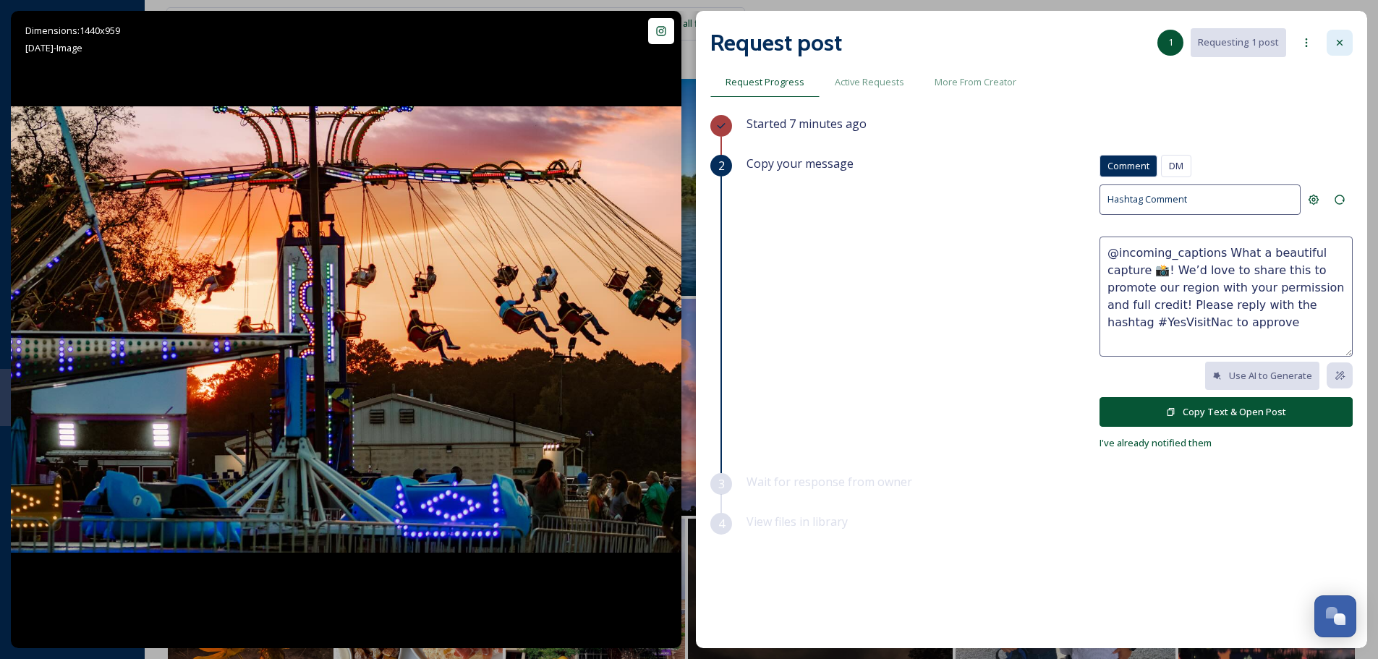
click at [1334, 43] on icon at bounding box center [1340, 43] width 12 height 12
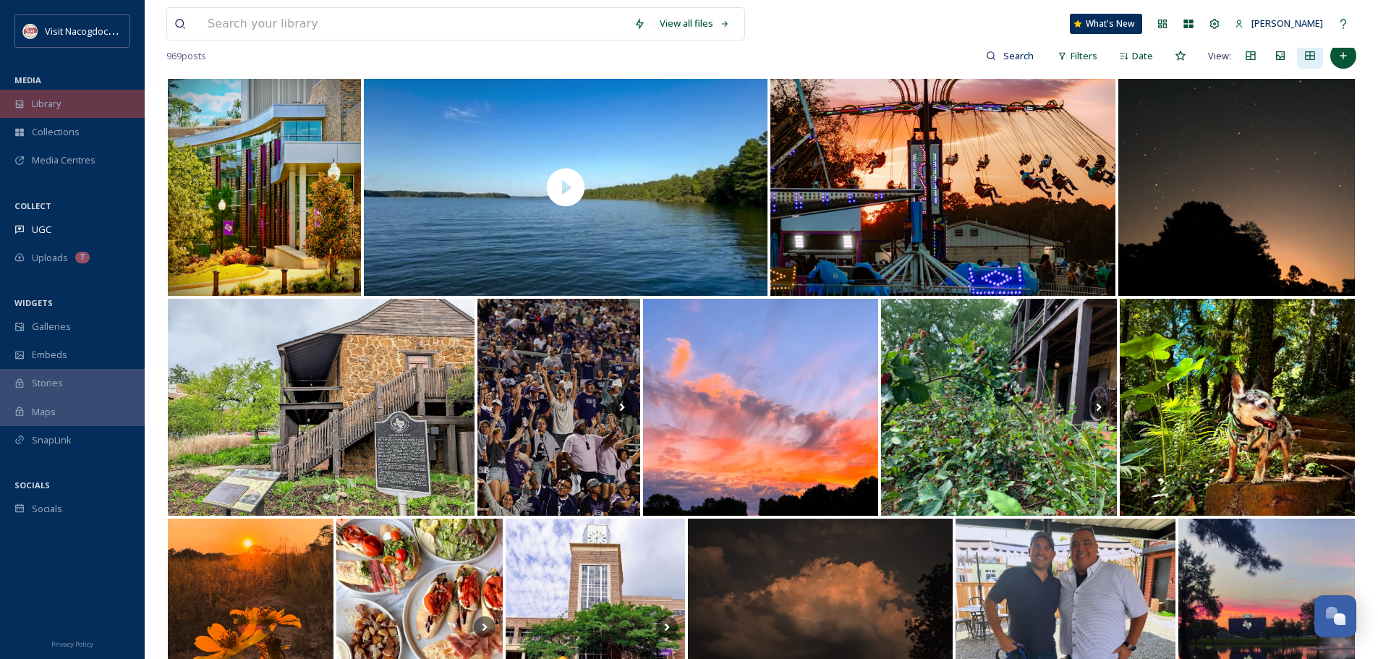
click at [51, 91] on div "Library" at bounding box center [72, 104] width 145 height 28
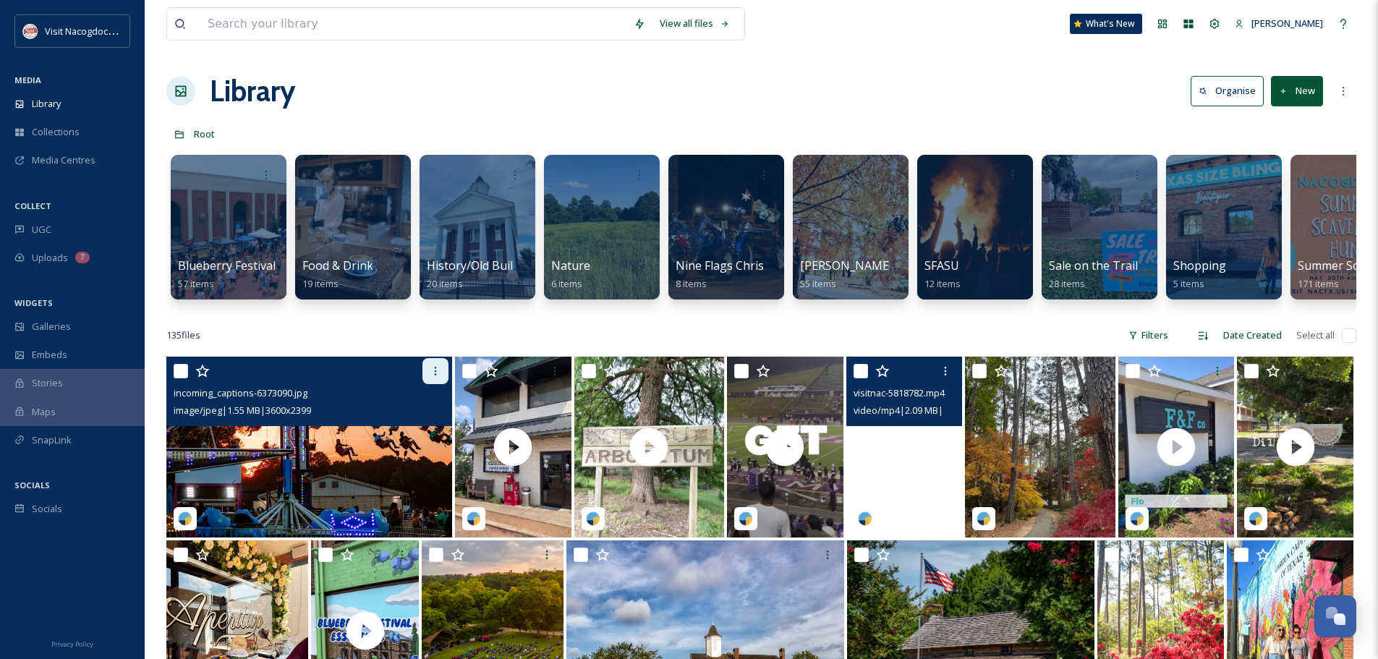
click at [429, 384] on div at bounding box center [436, 371] width 26 height 26
click at [260, 483] on img at bounding box center [309, 447] width 286 height 181
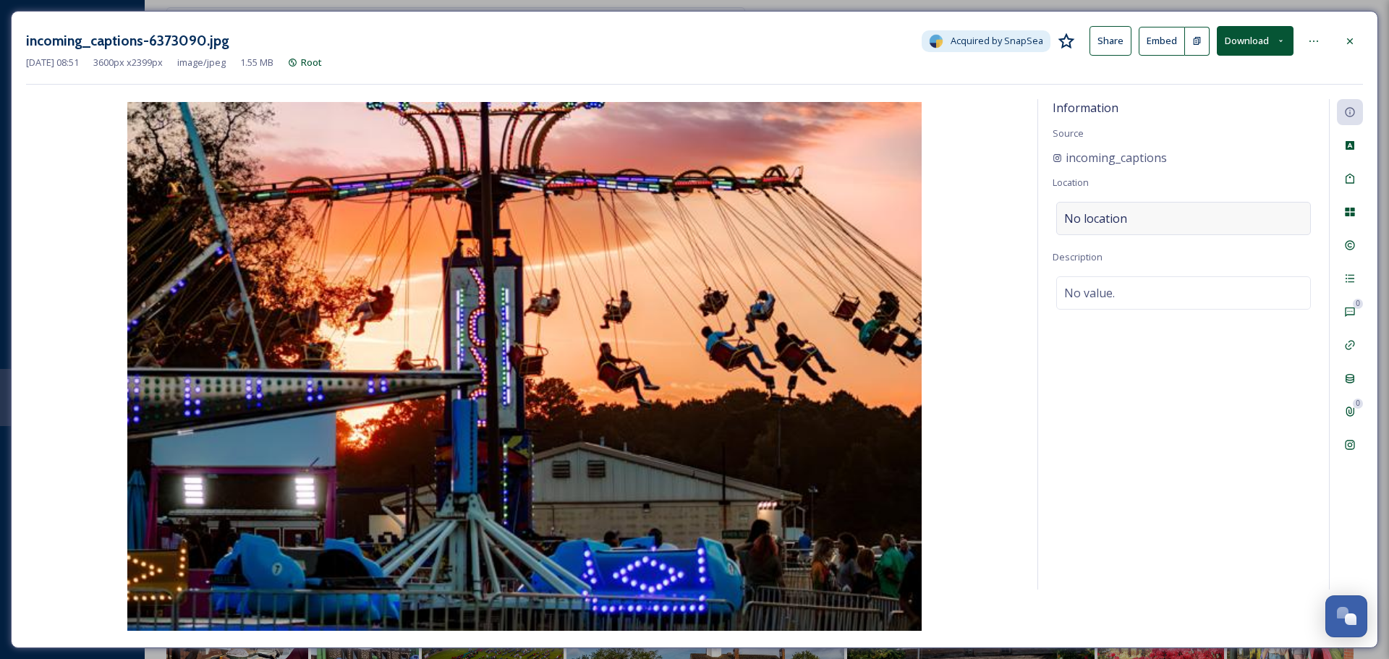
click at [1200, 221] on div "No location" at bounding box center [1183, 218] width 255 height 33
click at [1199, 223] on input at bounding box center [1183, 219] width 253 height 32
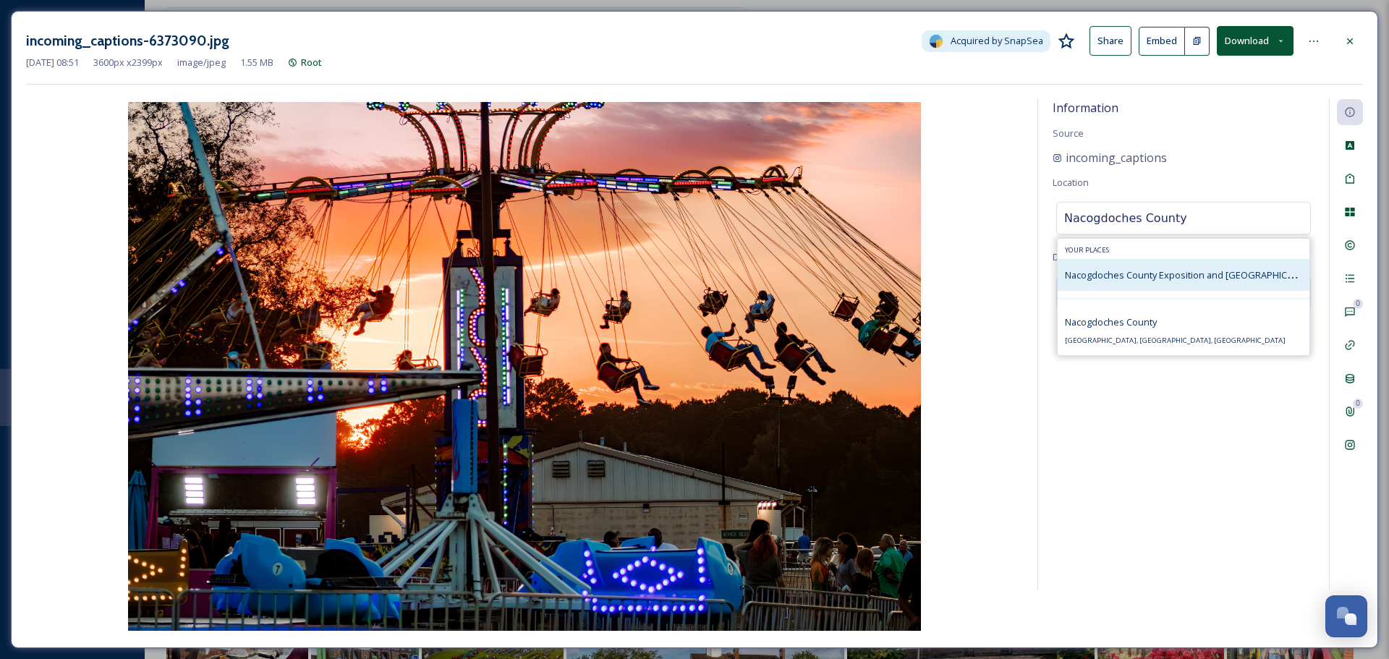
type input "Nacogdoches County"
click at [1172, 276] on span "Nacogdoches County Exposition and [GEOGRAPHIC_DATA]" at bounding box center [1191, 275] width 253 height 14
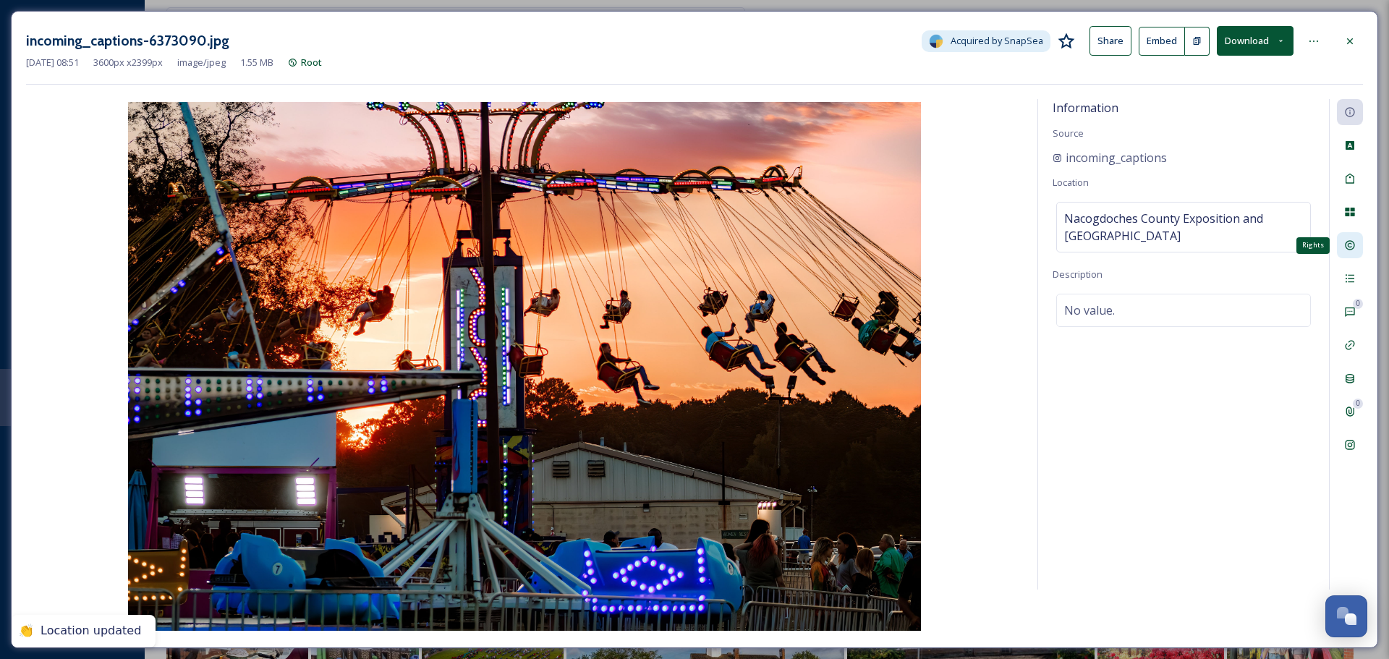
click at [1351, 255] on div "Rights" at bounding box center [1350, 245] width 26 height 26
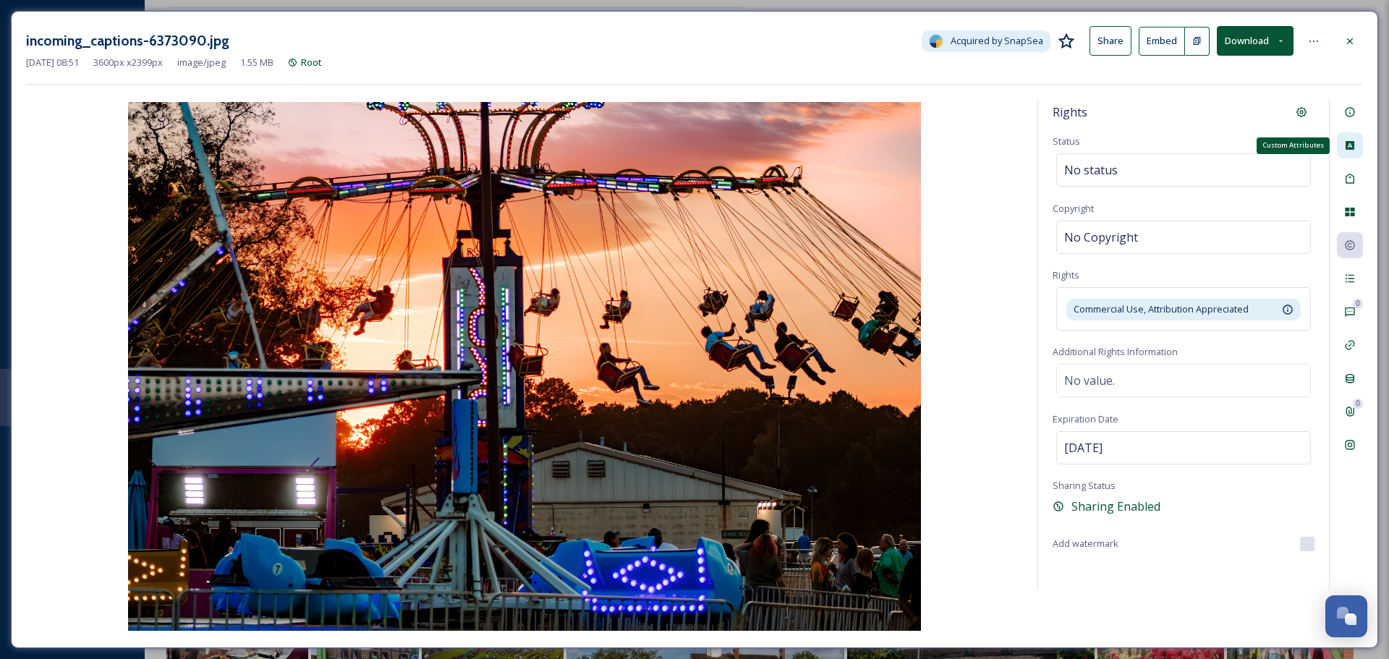
click at [1357, 145] on div "Custom Attributes" at bounding box center [1350, 145] width 26 height 26
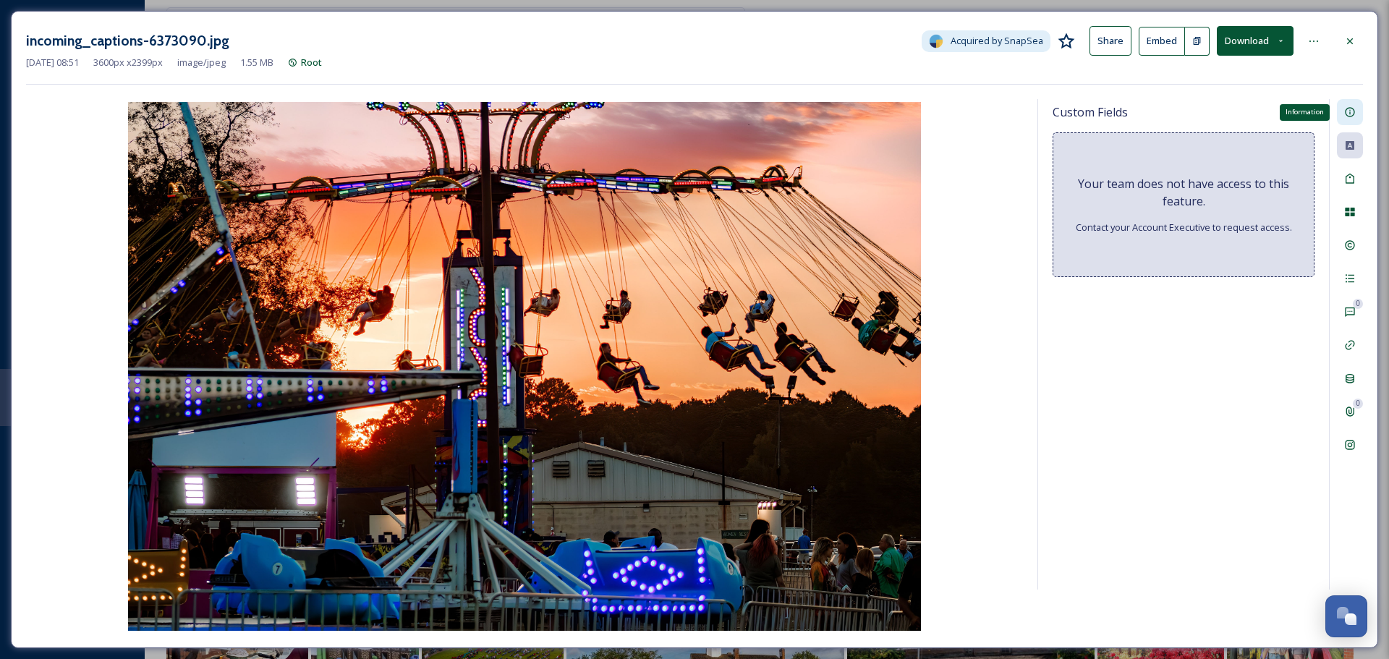
click at [1352, 103] on div "Information" at bounding box center [1350, 112] width 26 height 26
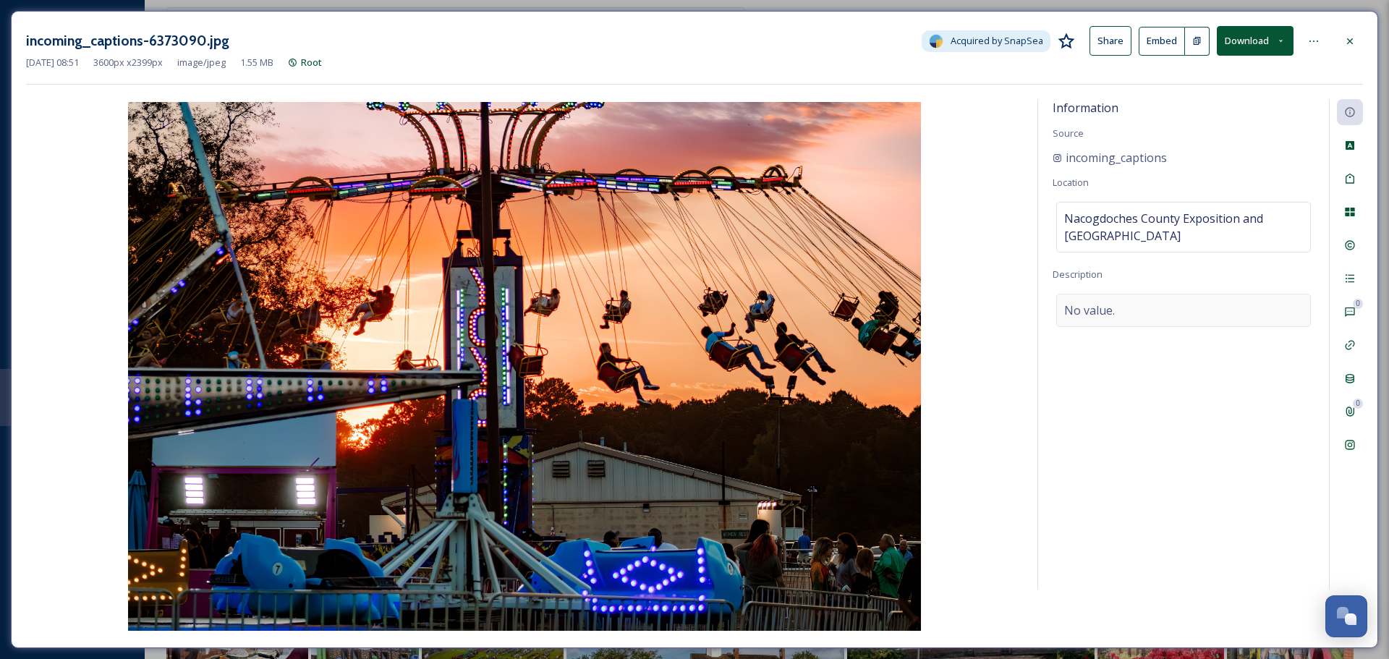
click at [1207, 302] on div "No value." at bounding box center [1183, 310] width 255 height 33
click at [1200, 317] on textarea at bounding box center [1184, 354] width 262 height 120
click at [1119, 329] on textarea "An" at bounding box center [1184, 354] width 262 height 120
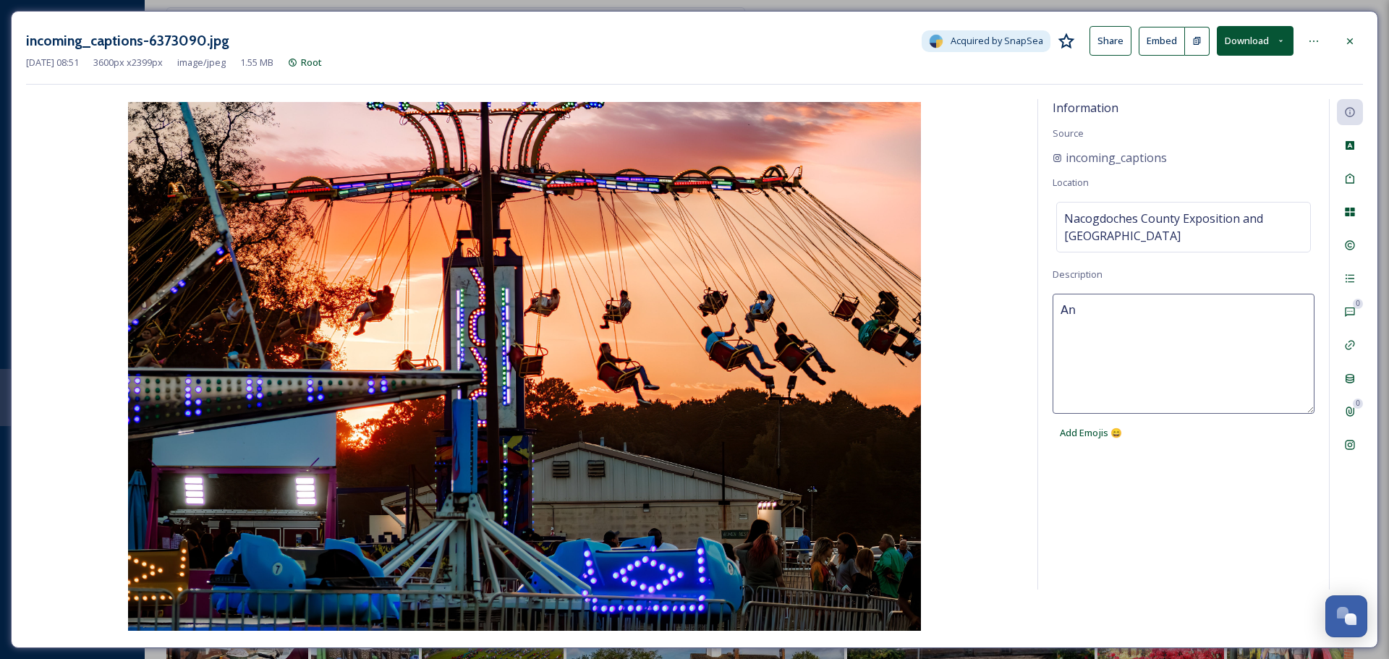
paste textarea "fair days = happy days 🎡🥰🌅"
click at [1063, 302] on textarea "fair days = happy days 🎡🥰🌅" at bounding box center [1184, 354] width 262 height 120
type textarea "Fair days = happy days 🎡🥰🌅"
click at [1270, 308] on textarea "Fair days = happy days 🎡🥰🌅" at bounding box center [1184, 354] width 262 height 120
click at [1219, 271] on div "Information Source incoming_captions Location [GEOGRAPHIC_DATA] and [GEOGRAPHIC…" at bounding box center [1183, 344] width 291 height 491
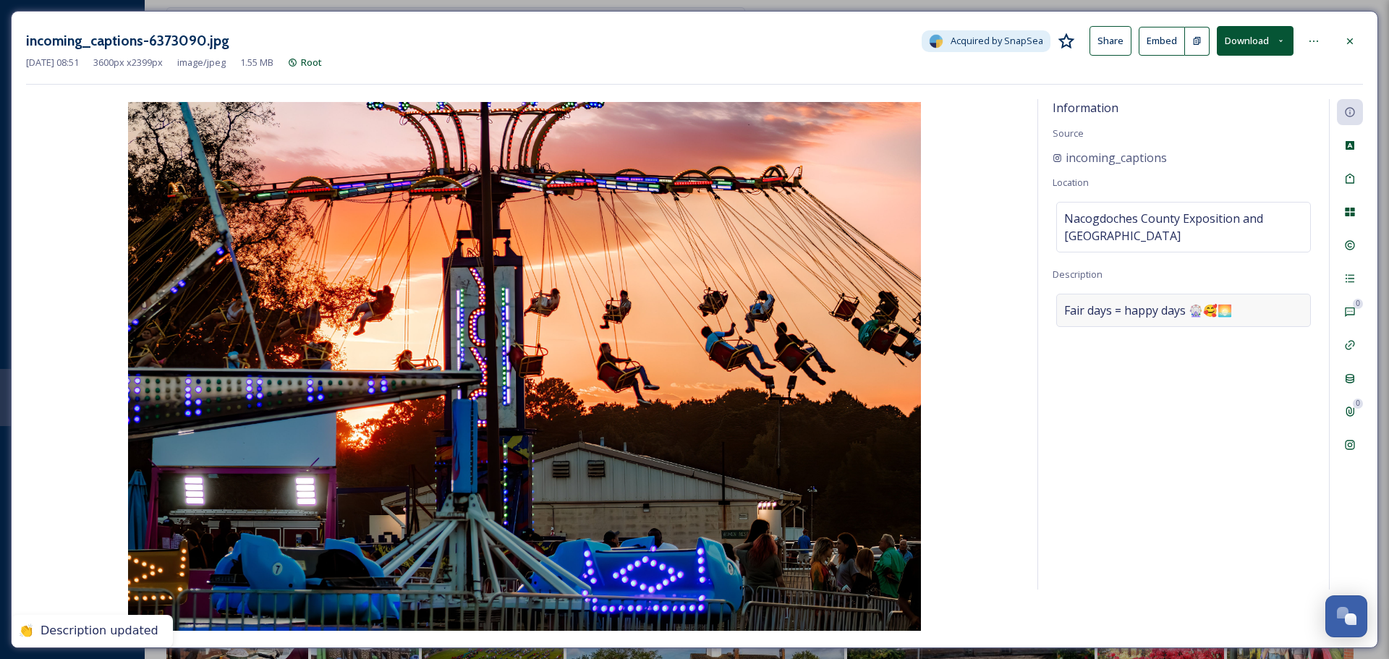
click at [1250, 318] on div "Fair days = happy days 🎡🥰🌅" at bounding box center [1183, 310] width 255 height 33
click at [1063, 310] on textarea "Fair days = happy days 🎡🥰🌅" at bounding box center [1184, 354] width 262 height 120
type textarea "Pineywoods Fair days = happy days 🎡🥰🌅"
drag, startPoint x: 1063, startPoint y: 310, endPoint x: 1122, endPoint y: 365, distance: 80.9
click at [1122, 365] on textarea "Pineywoods Fair days = happy days 🎡🥰🌅" at bounding box center [1184, 354] width 262 height 120
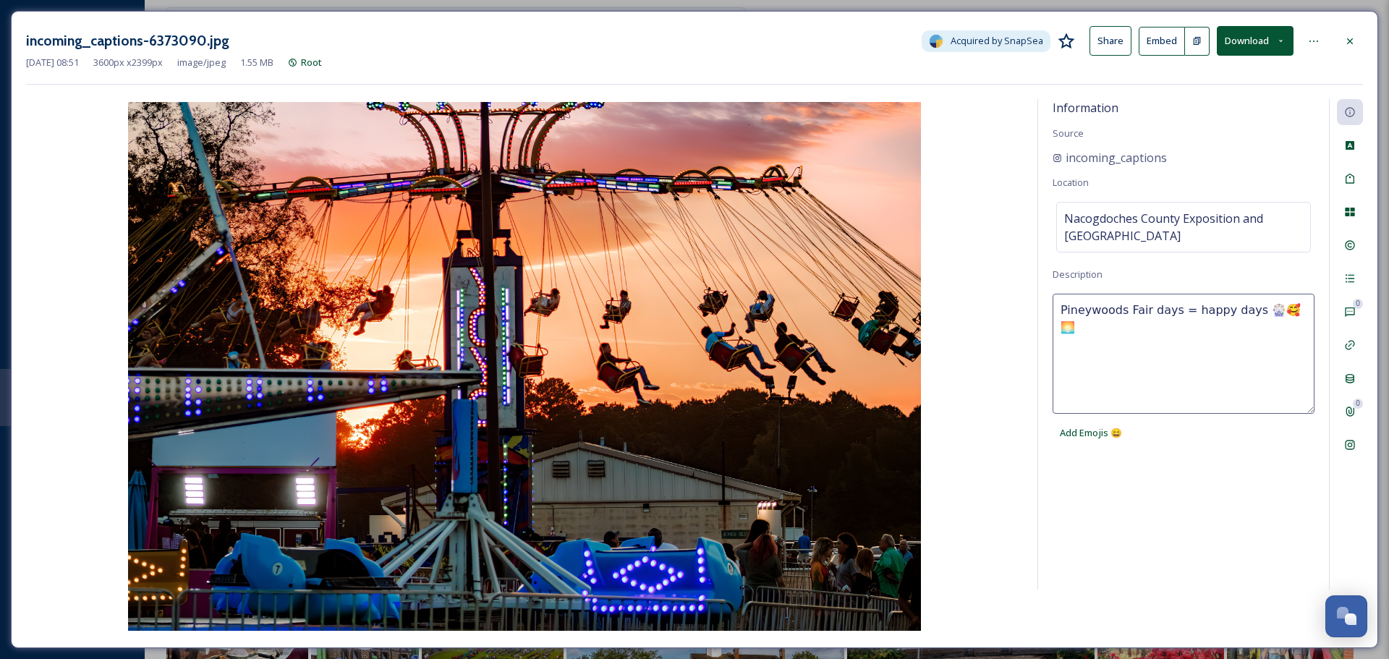
click at [1287, 109] on div "Information Source incoming_captions Location [GEOGRAPHIC_DATA] and [GEOGRAPHIC…" at bounding box center [1183, 344] width 291 height 491
click at [1351, 38] on icon at bounding box center [1350, 41] width 12 height 12
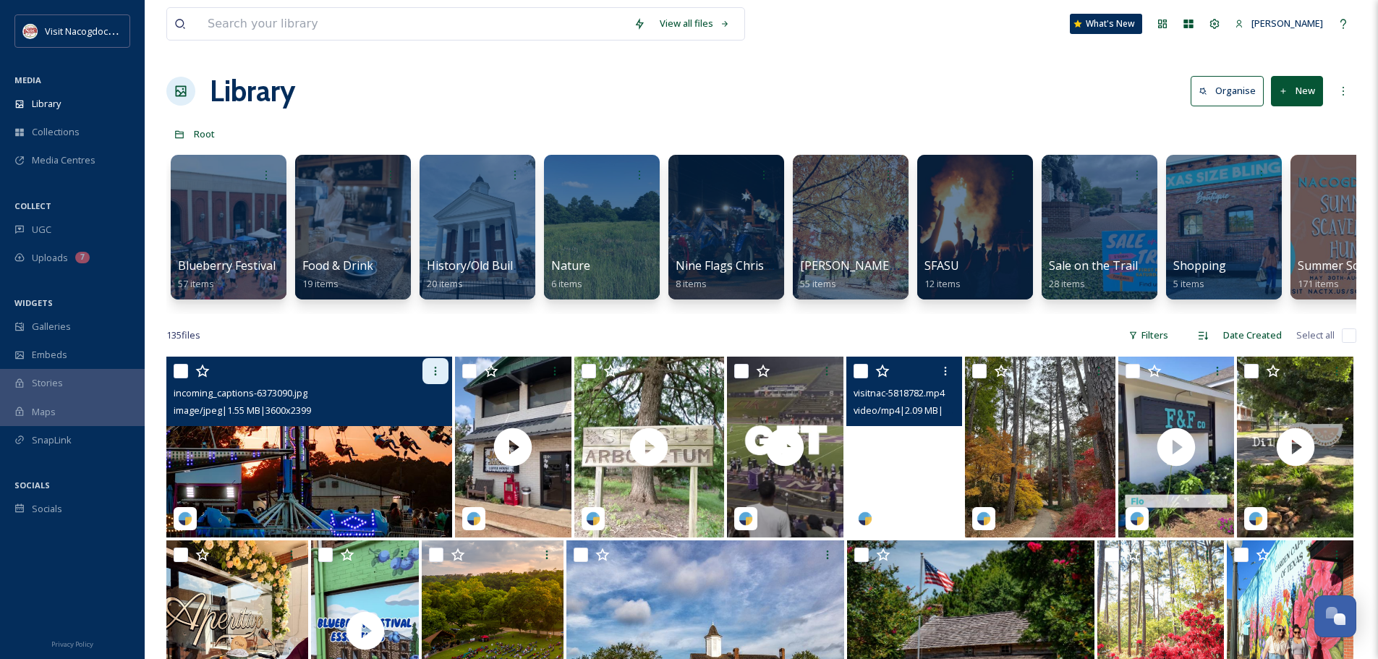
click at [436, 376] on icon at bounding box center [436, 371] width 2 height 9
click at [307, 417] on span "image/jpeg | 1.55 MB | 3600 x 2399" at bounding box center [242, 410] width 137 height 13
click at [322, 486] on img at bounding box center [309, 447] width 286 height 181
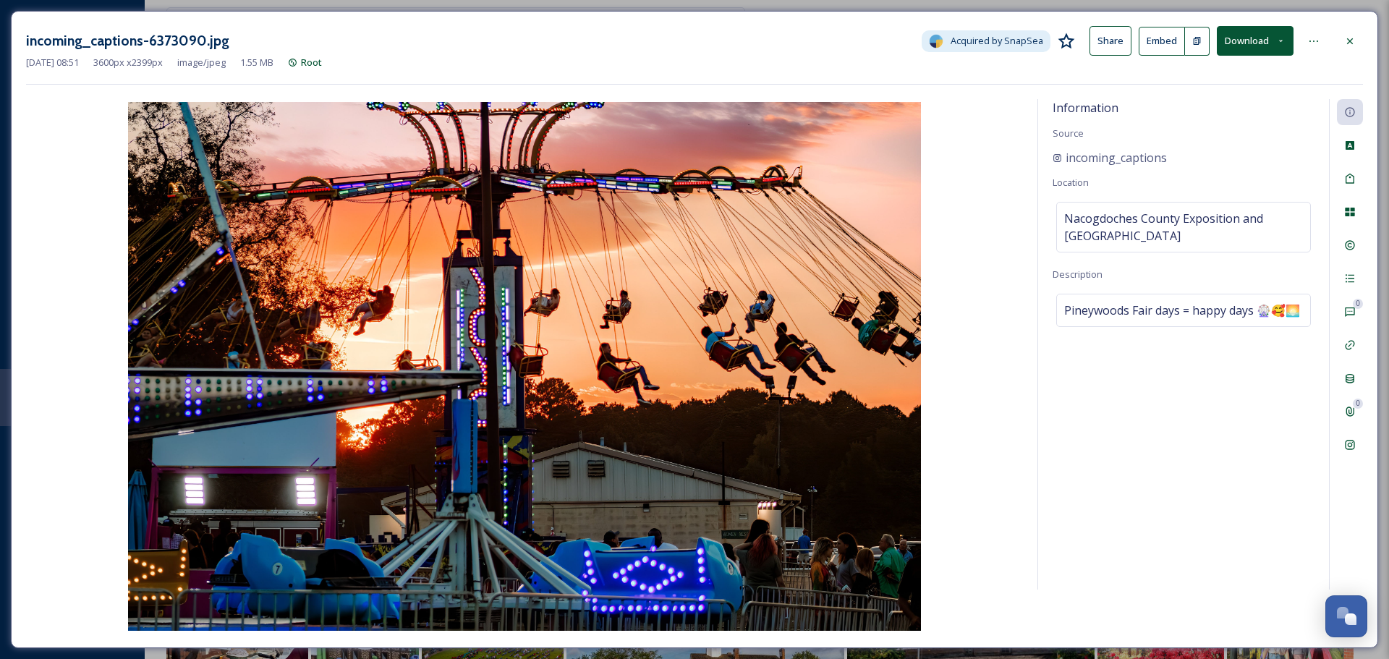
click at [175, 31] on h3 "incoming_captions-6373090.jpg" at bounding box center [127, 40] width 203 height 21
click at [178, 44] on h3 "incoming_captions-6373090.jpg" at bounding box center [127, 40] width 203 height 21
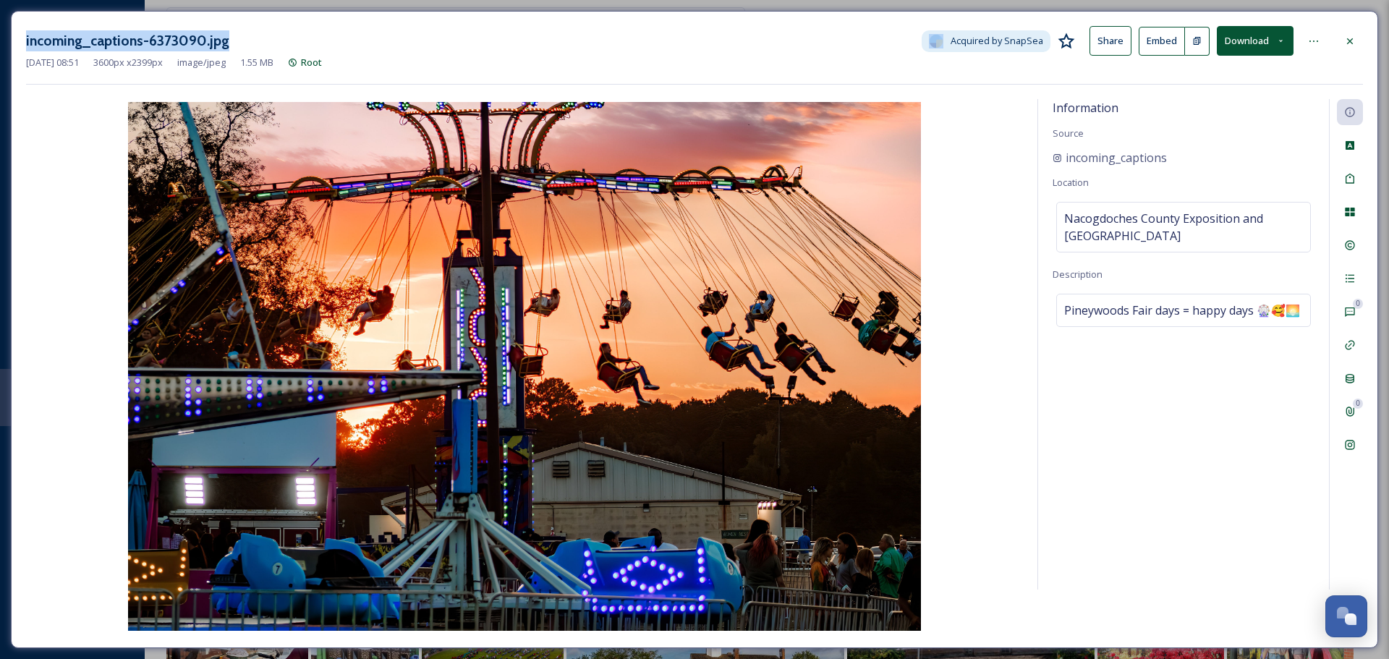
click at [300, 46] on div "incoming_captions-6373090.jpg Acquired by SnapSea Share Embed Download" at bounding box center [694, 41] width 1337 height 30
click at [1353, 32] on div at bounding box center [1350, 41] width 26 height 26
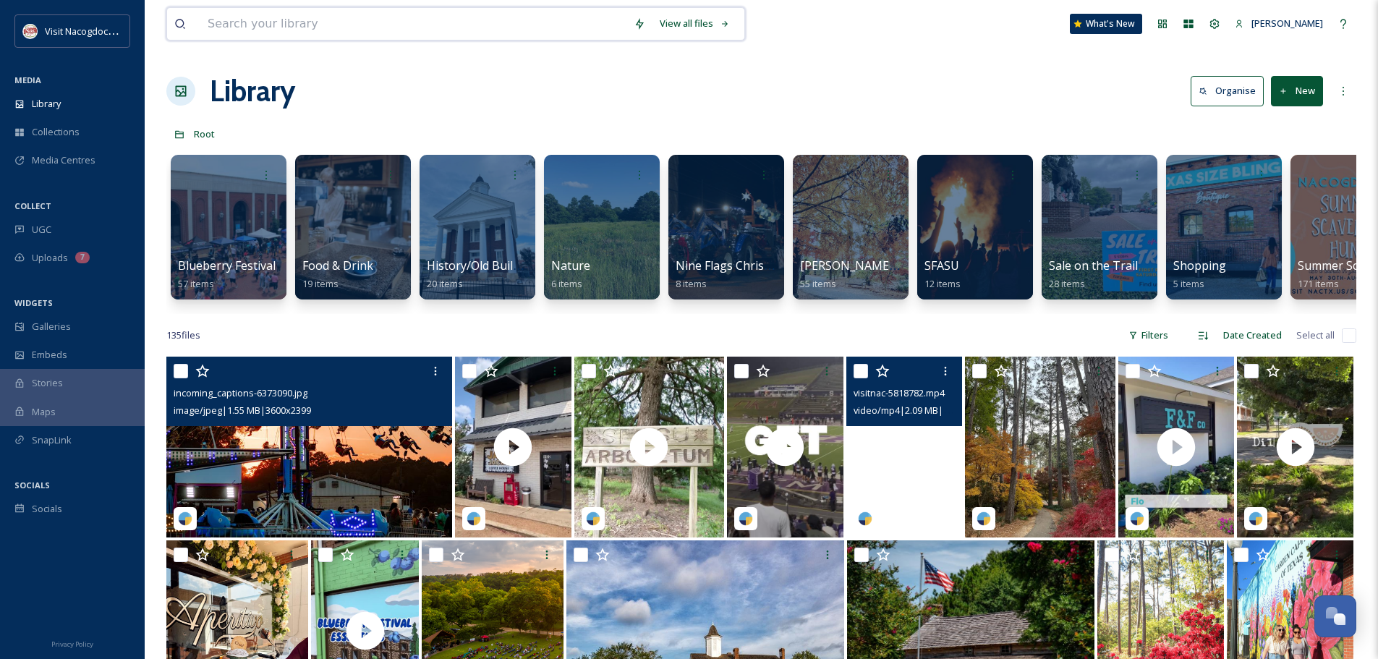
click at [415, 22] on input at bounding box center [413, 24] width 426 height 32
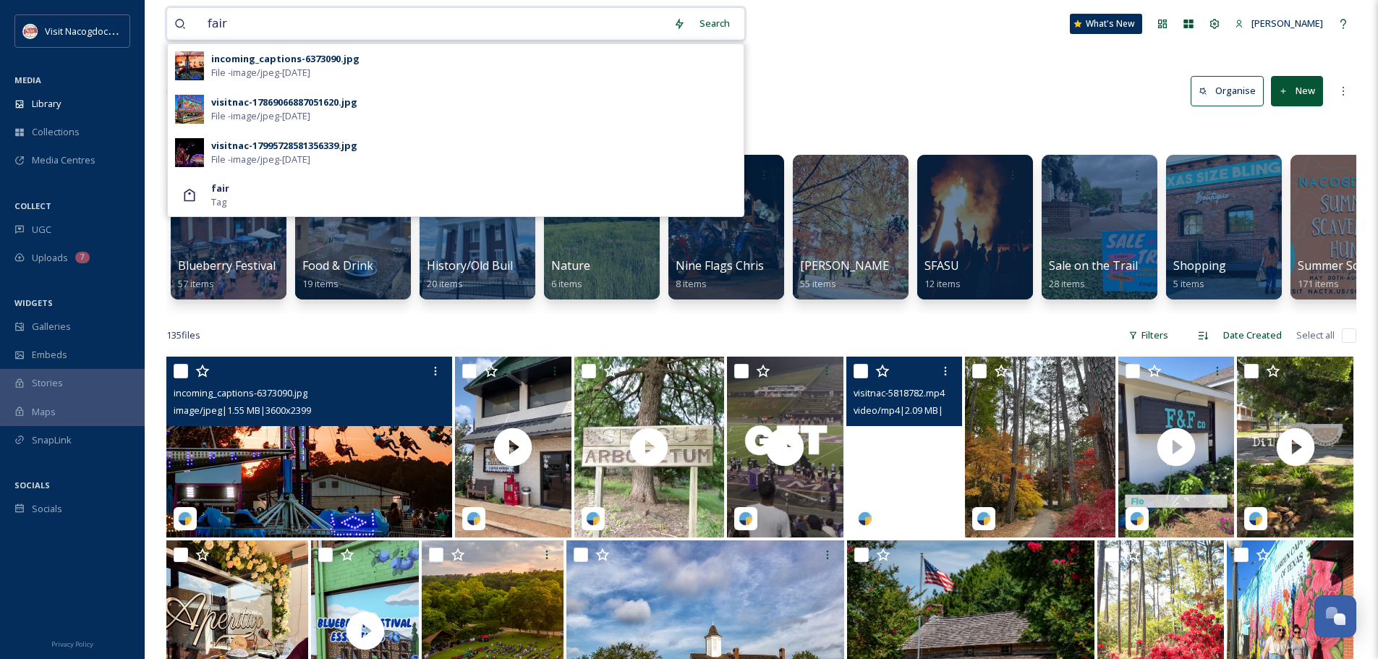
type input "fair"
click at [852, 109] on div "Library Organise New" at bounding box center [761, 90] width 1190 height 43
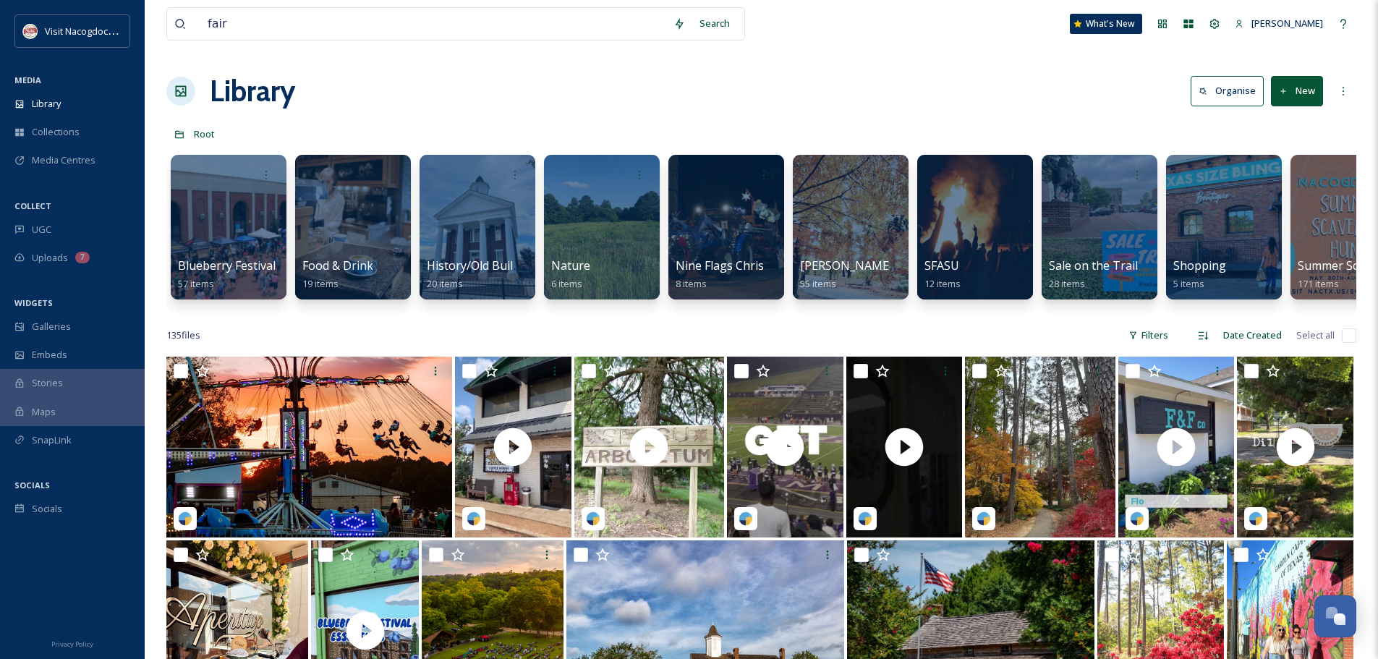
click at [31, 258] on div "Uploads 7" at bounding box center [72, 258] width 145 height 28
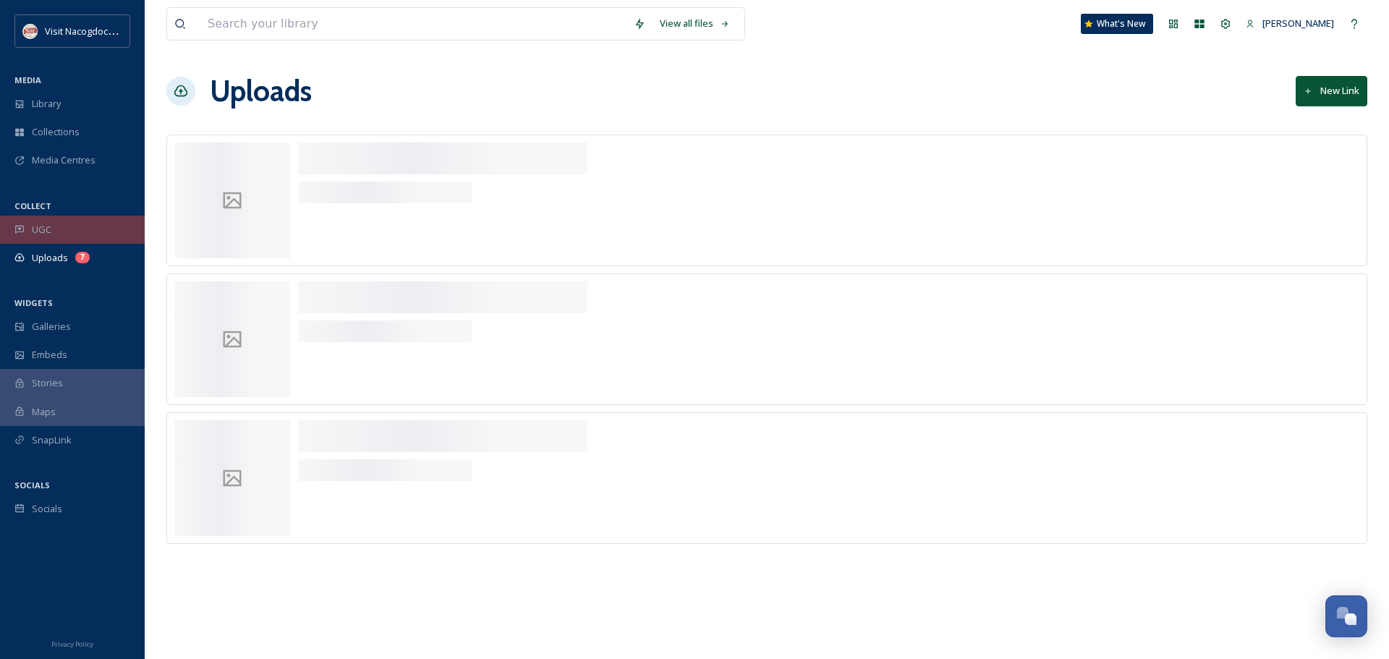
click at [41, 224] on span "UGC" at bounding box center [42, 230] width 20 height 14
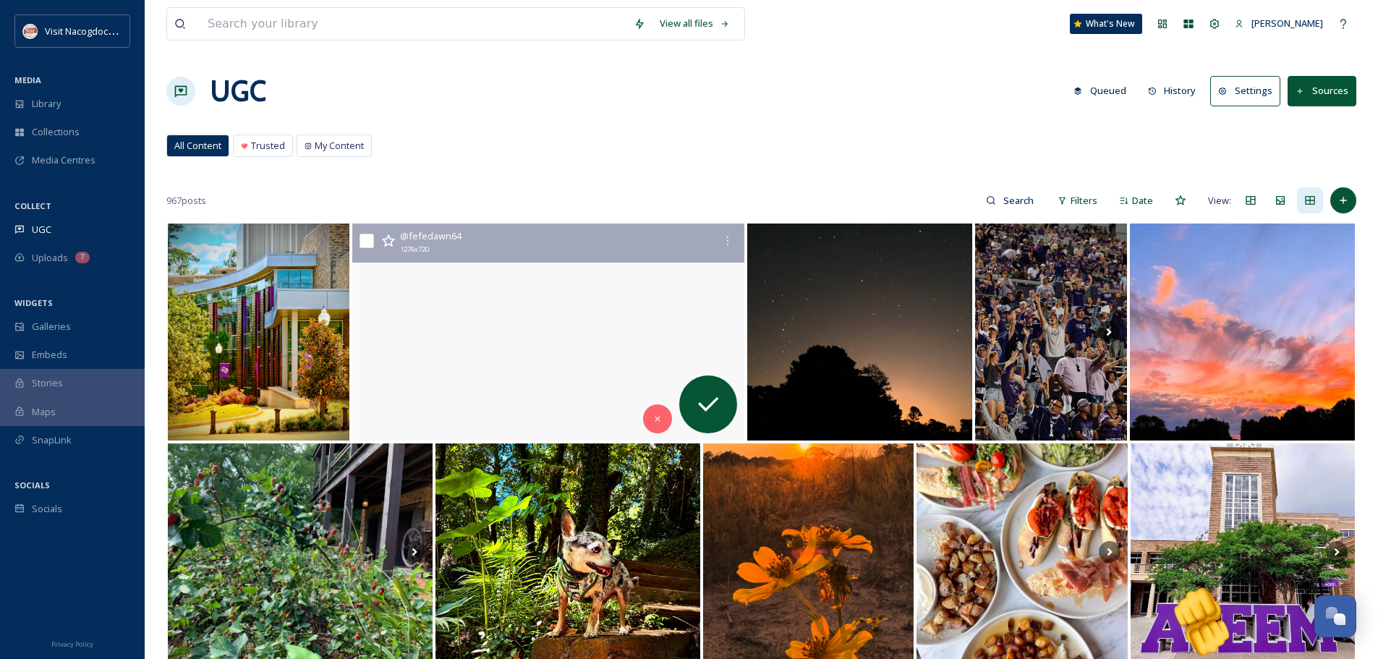
click at [442, 384] on video ".\aThe lake: where silence ripples and the horizon hums with peace. 💦 \afs\a•\a…" at bounding box center [548, 332] width 392 height 217
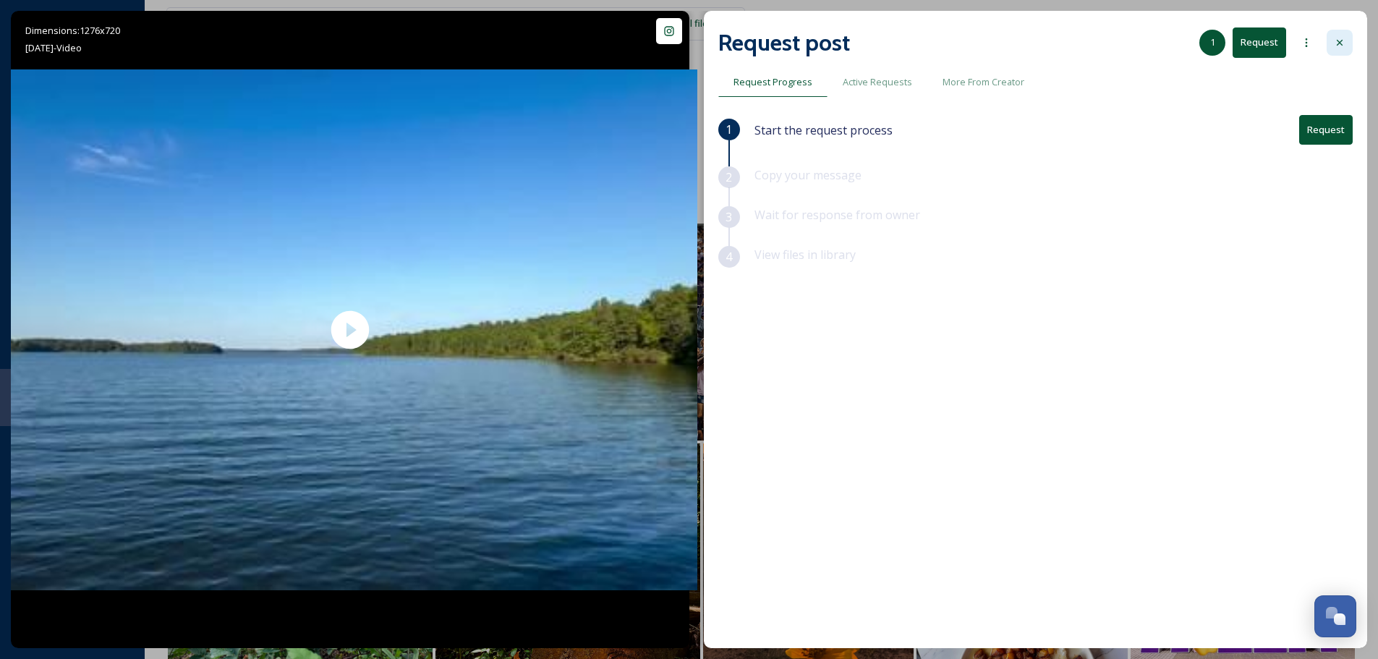
click at [1345, 30] on div at bounding box center [1340, 43] width 26 height 26
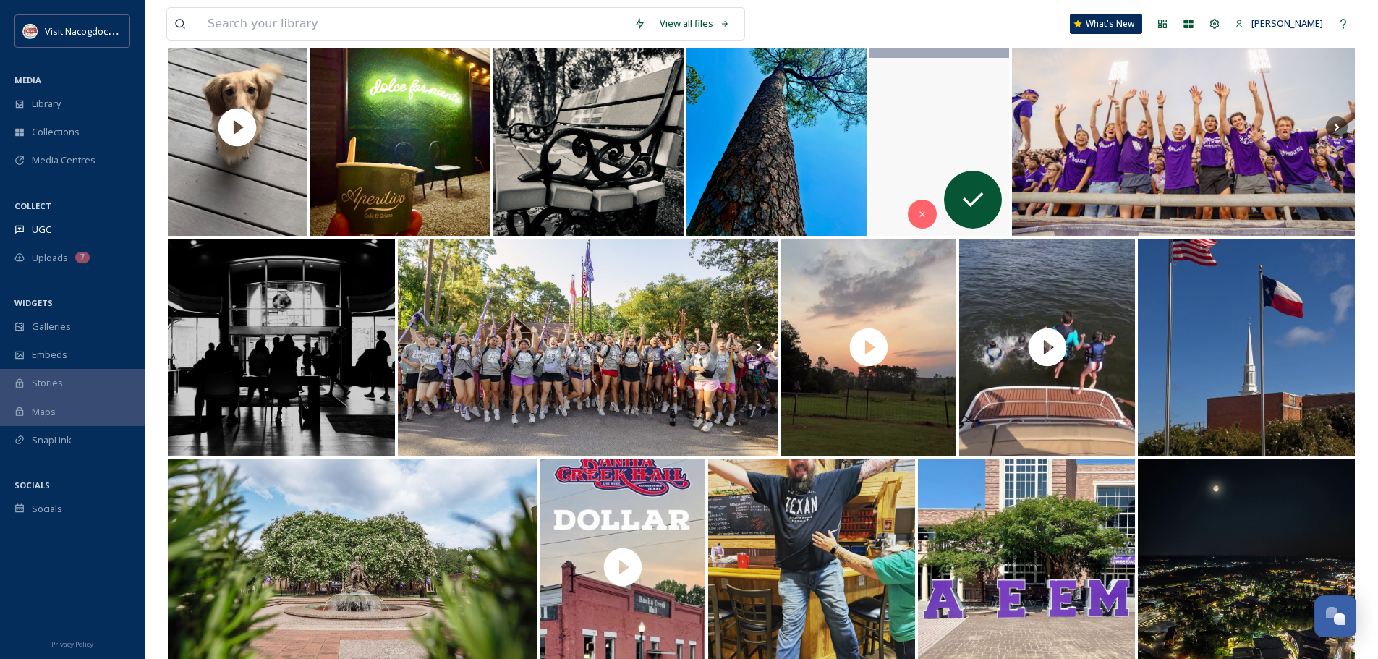
scroll to position [2967, 0]
